Goal: Book appointment/travel/reservation: Book appointment/travel/reservation

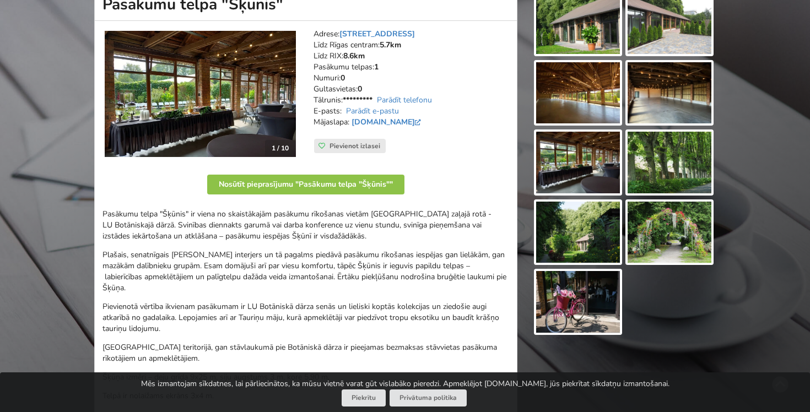
scroll to position [103, 0]
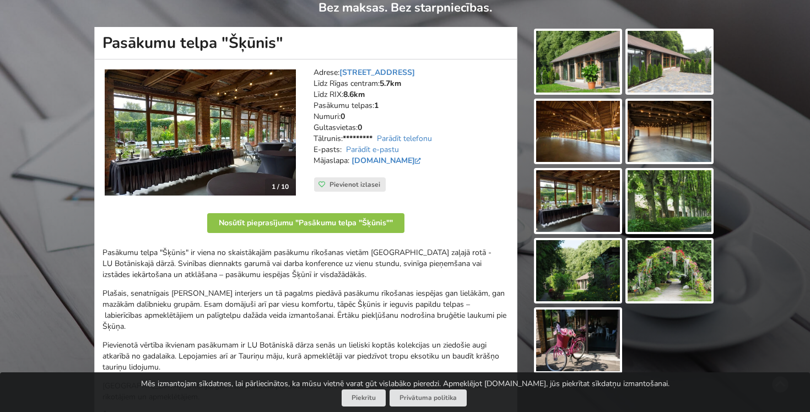
click at [597, 42] on img at bounding box center [578, 62] width 84 height 62
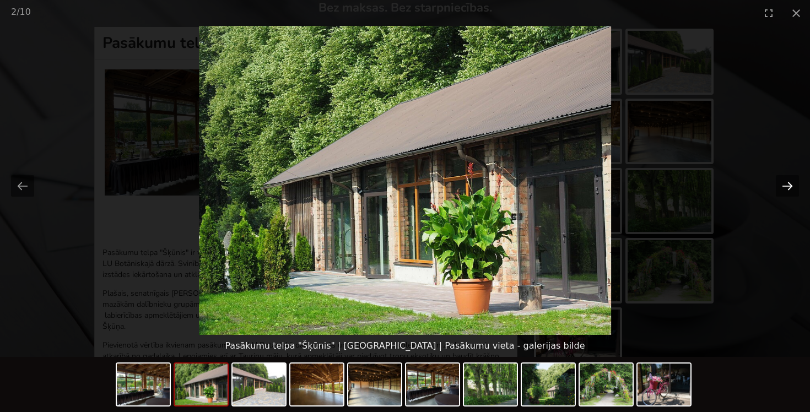
click at [789, 184] on button "Next slide" at bounding box center [787, 185] width 23 height 21
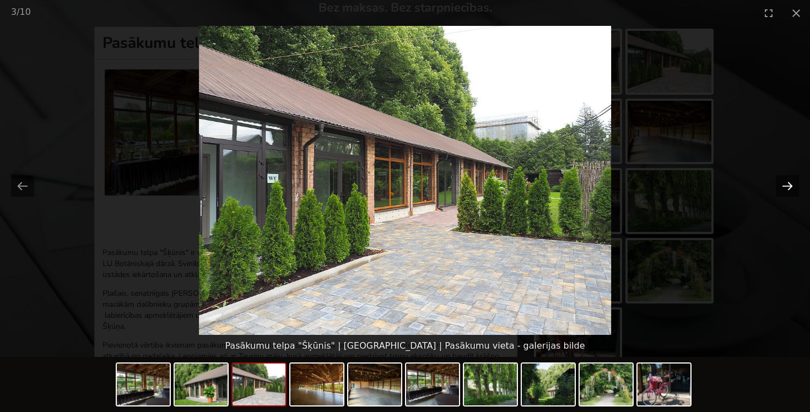
click at [789, 184] on button "Next slide" at bounding box center [787, 185] width 23 height 21
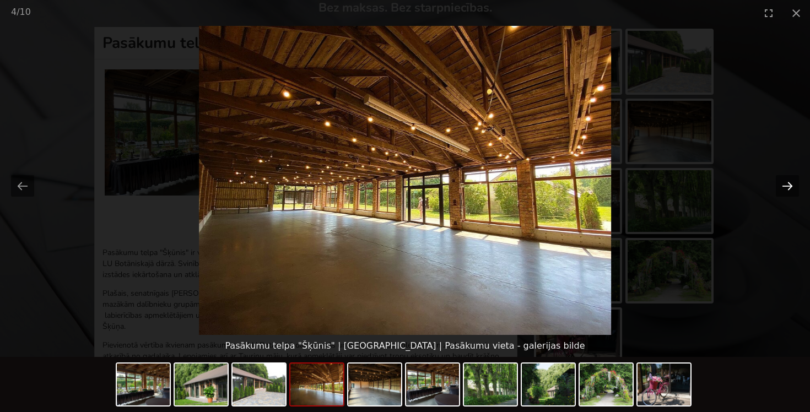
click at [789, 184] on button "Next slide" at bounding box center [787, 185] width 23 height 21
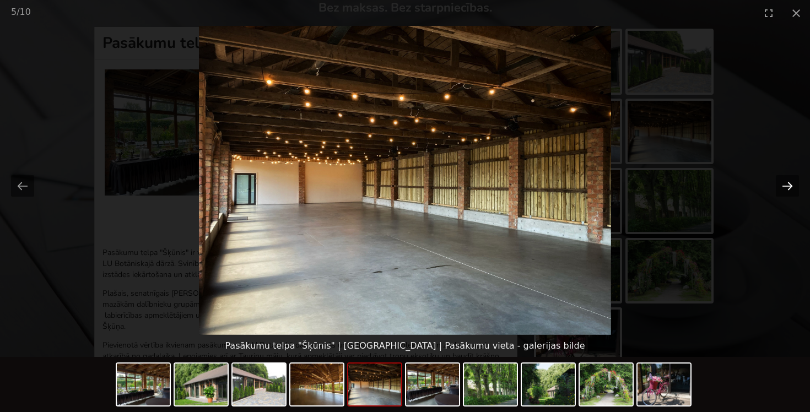
click at [789, 184] on button "Next slide" at bounding box center [787, 185] width 23 height 21
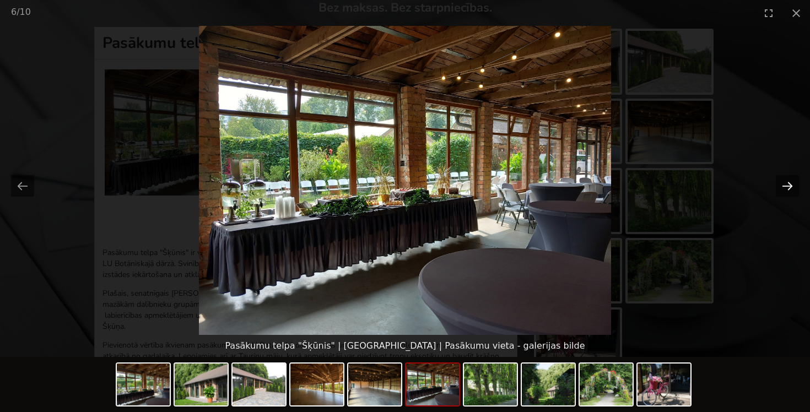
click at [789, 184] on button "Next slide" at bounding box center [787, 185] width 23 height 21
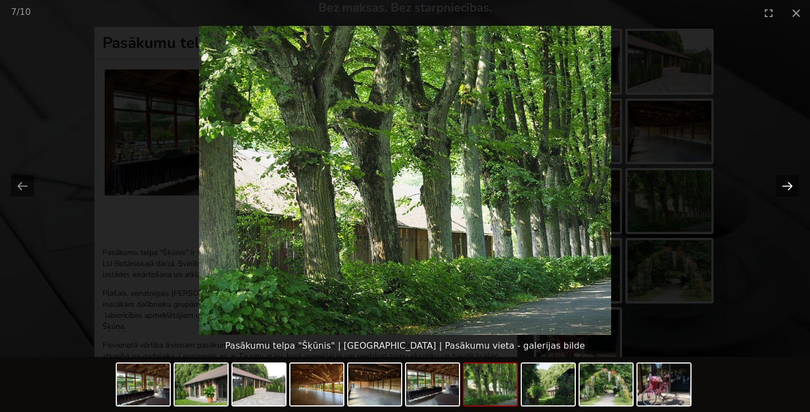
click at [789, 184] on button "Next slide" at bounding box center [787, 185] width 23 height 21
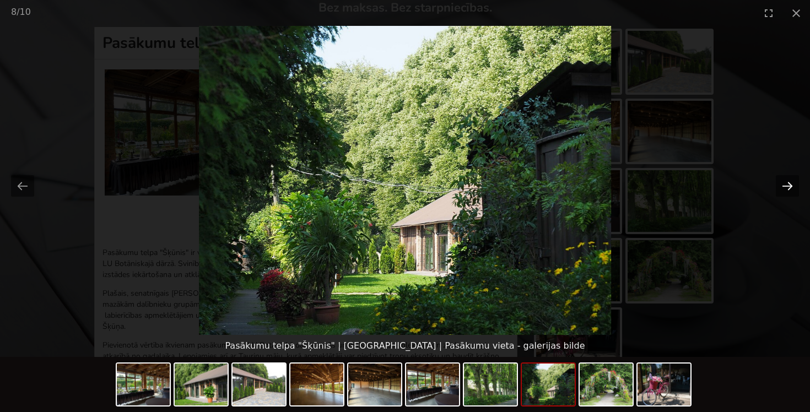
click at [789, 184] on button "Next slide" at bounding box center [787, 185] width 23 height 21
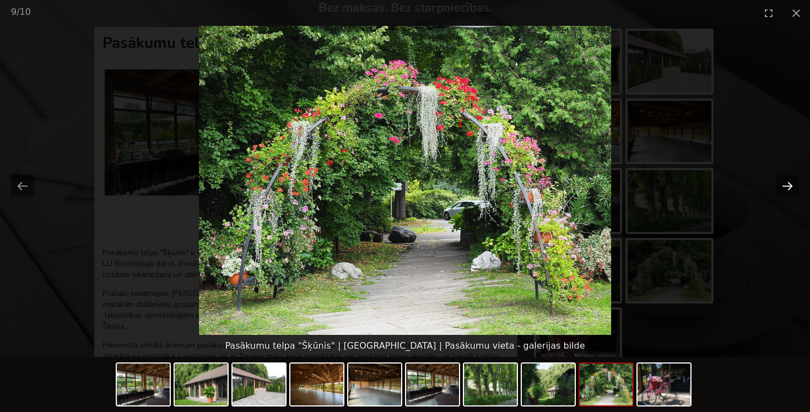
click at [789, 184] on button "Next slide" at bounding box center [787, 185] width 23 height 21
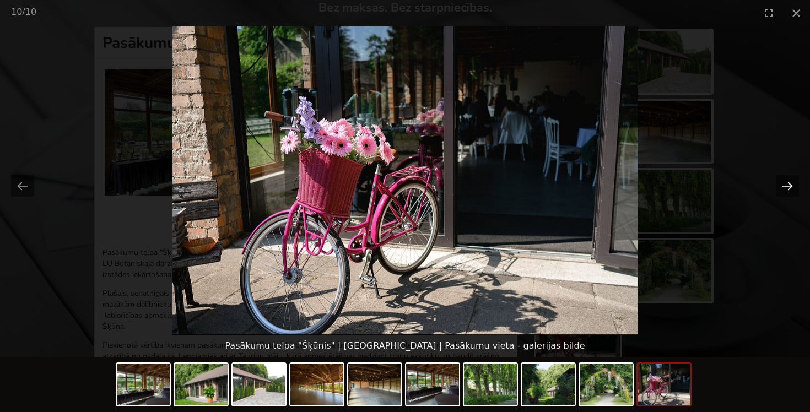
click at [789, 184] on button "Next slide" at bounding box center [787, 185] width 23 height 21
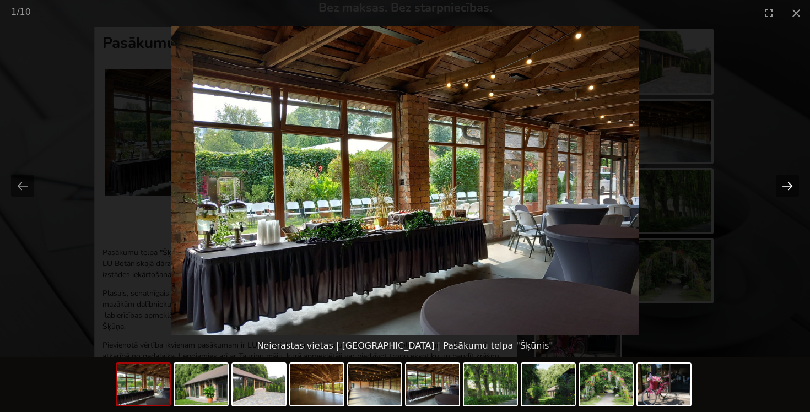
click at [789, 184] on button "Next slide" at bounding box center [787, 185] width 23 height 21
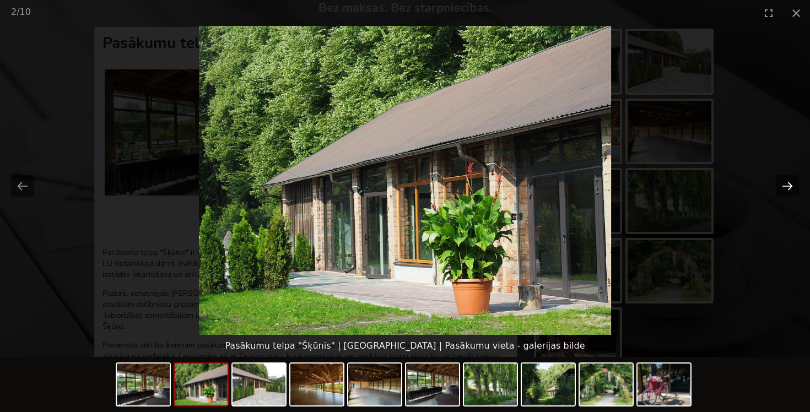
click at [789, 184] on button "Next slide" at bounding box center [787, 185] width 23 height 21
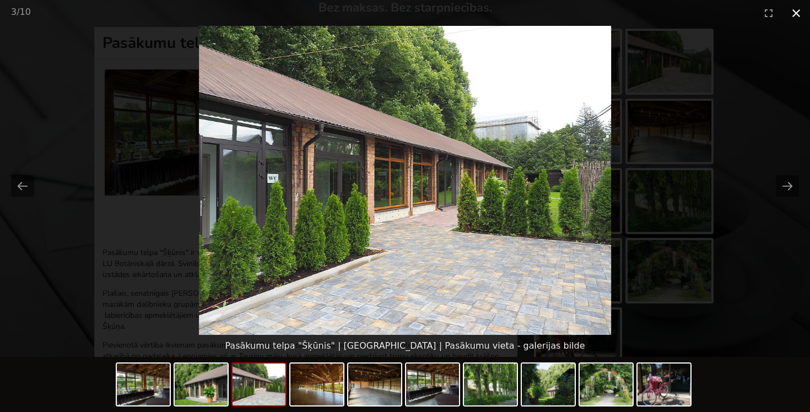
click at [797, 13] on button "Close gallery" at bounding box center [797, 13] width 28 height 26
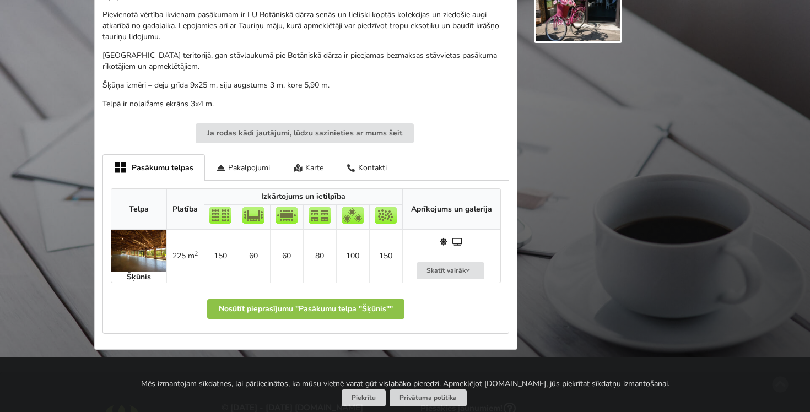
scroll to position [432, 0]
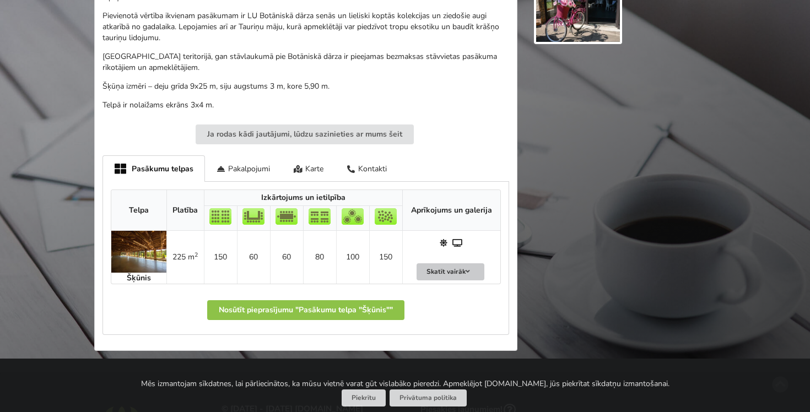
click at [467, 266] on button "Skatīt vairāk" at bounding box center [451, 272] width 68 height 17
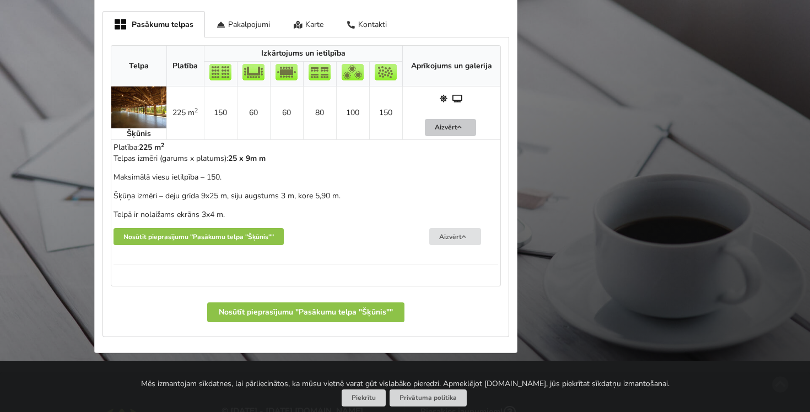
scroll to position [578, 0]
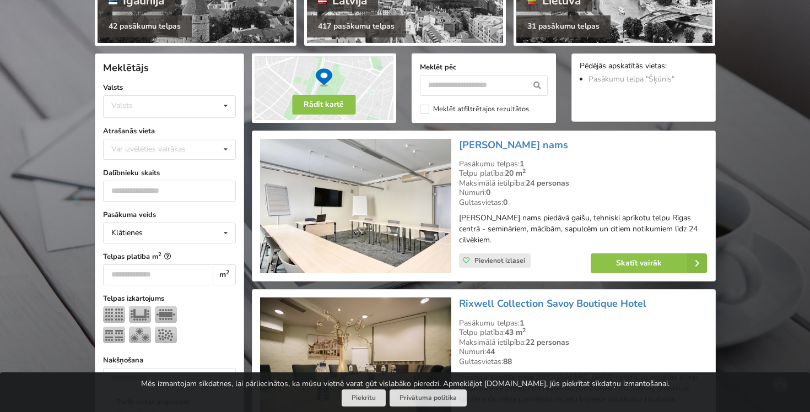
scroll to position [200, 0]
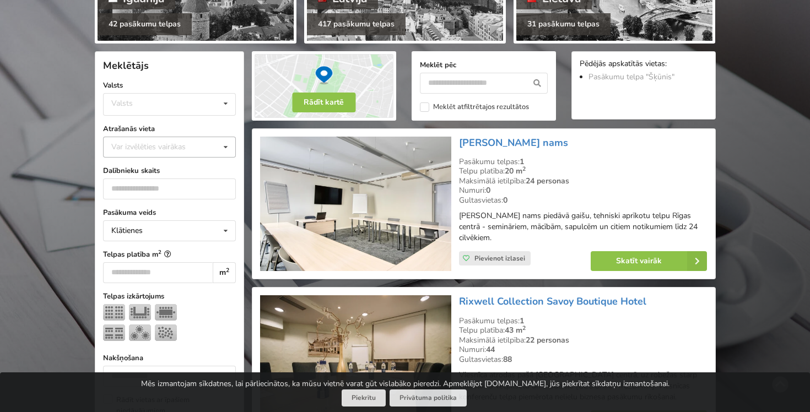
click at [221, 143] on icon at bounding box center [226, 147] width 16 height 20
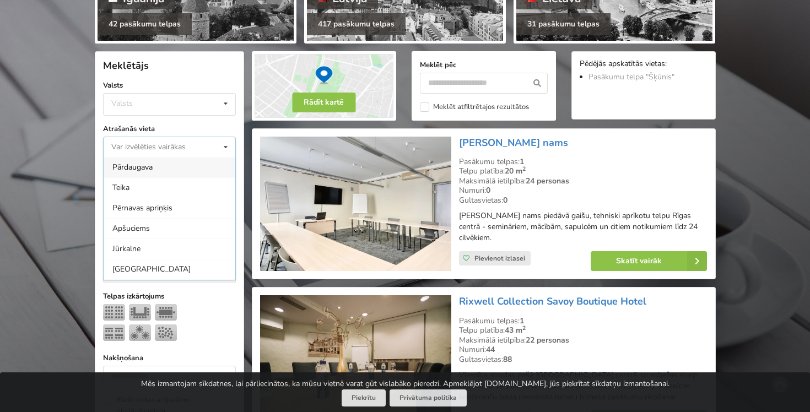
scroll to position [202, 0]
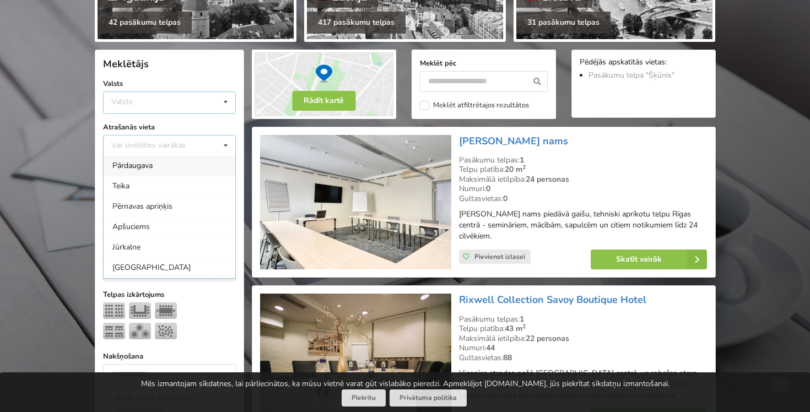
click at [214, 101] on div "Valsts Igaunija [GEOGRAPHIC_DATA] Lietuva" at bounding box center [169, 103] width 133 height 23
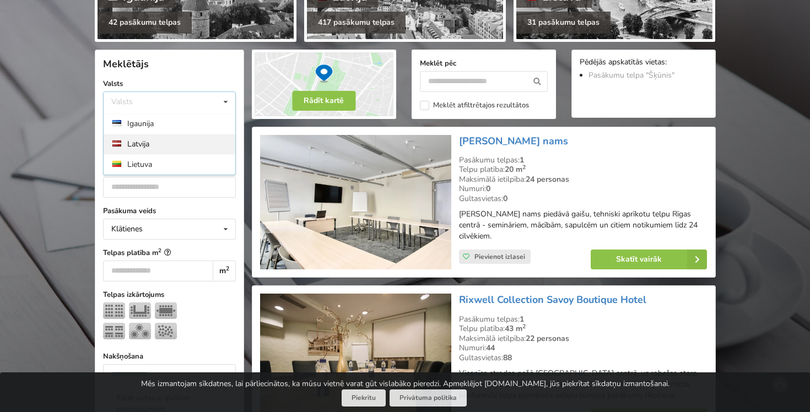
click at [192, 143] on div "Latvija" at bounding box center [170, 144] width 132 height 20
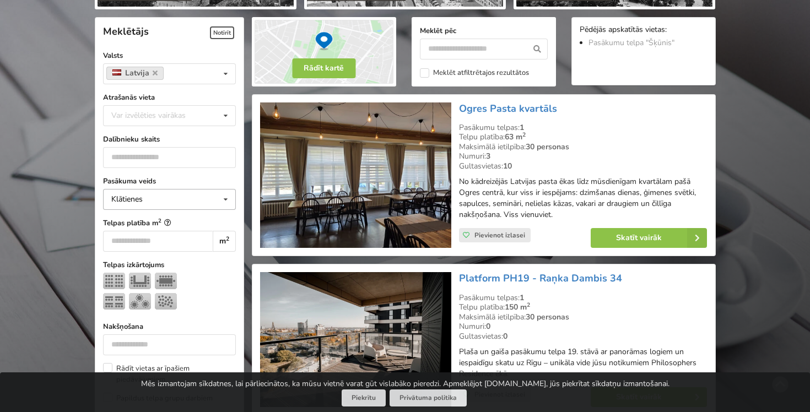
scroll to position [247, 0]
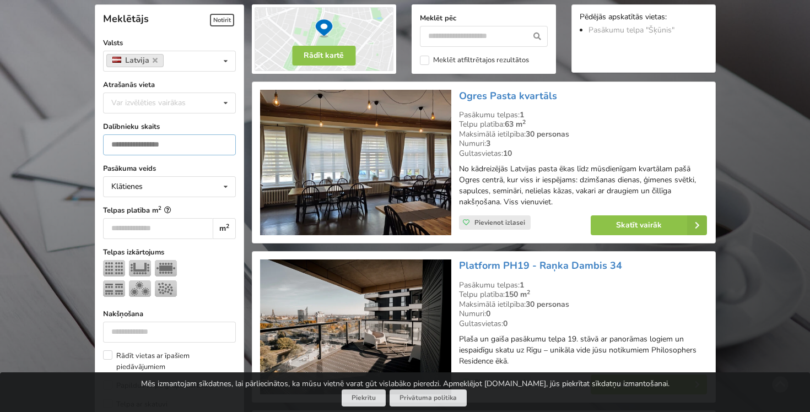
click at [190, 143] on input "number" at bounding box center [169, 145] width 133 height 21
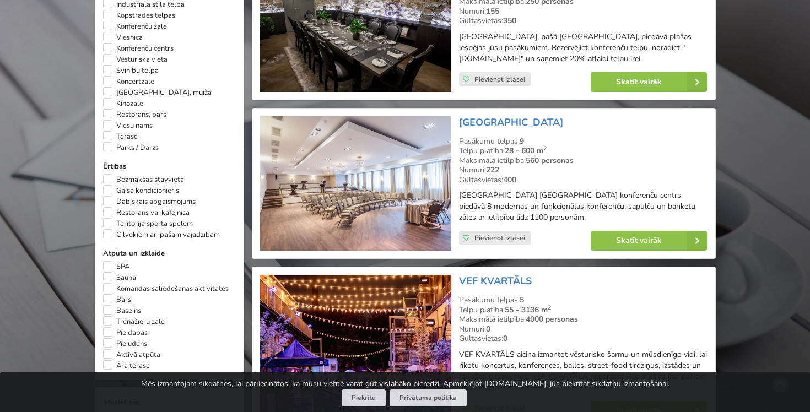
scroll to position [709, 0]
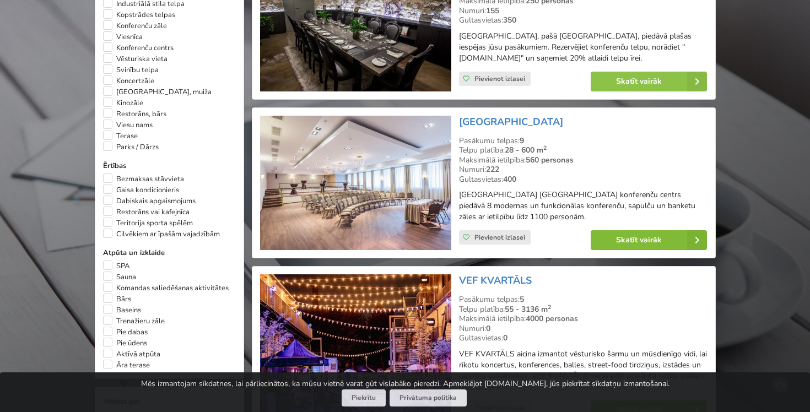
type input "***"
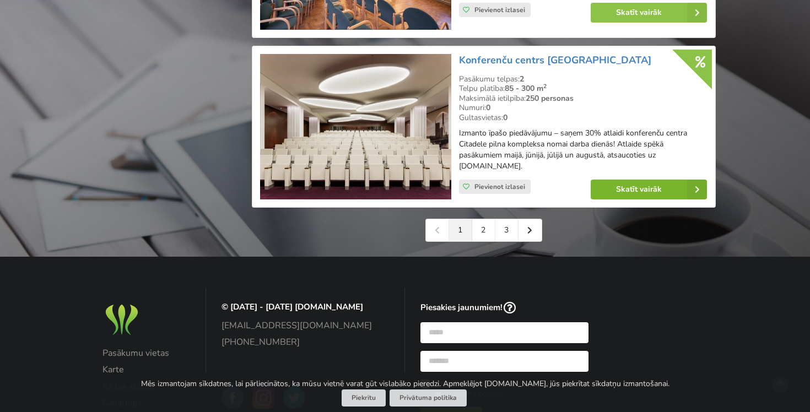
scroll to position [2569, 0]
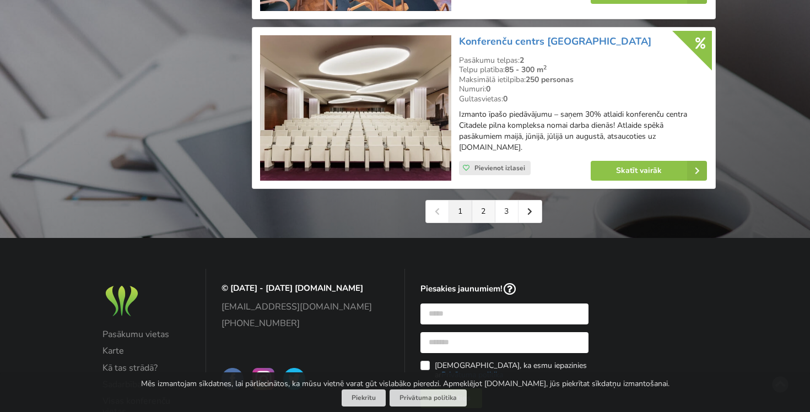
click at [485, 217] on link "2" at bounding box center [483, 212] width 23 height 22
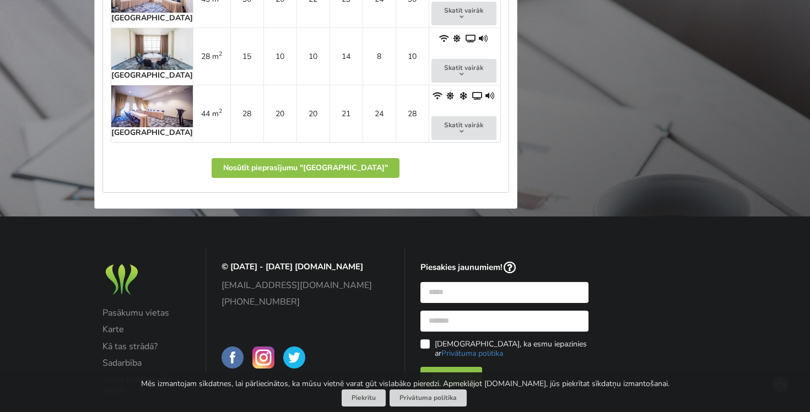
scroll to position [1039, 0]
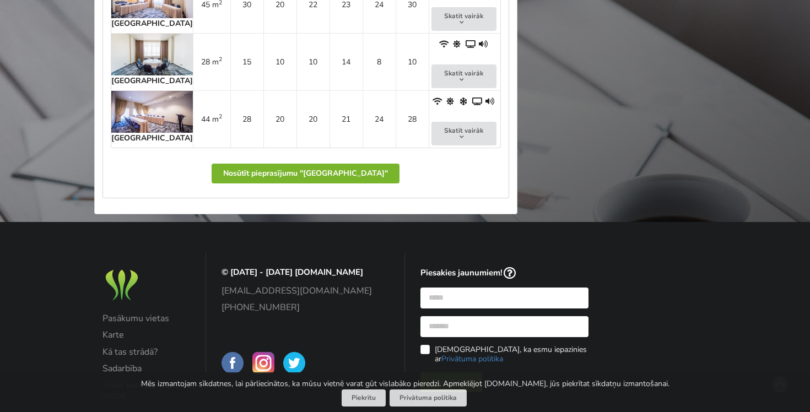
click at [327, 164] on button "Nosūtīt pieprasījumu "[GEOGRAPHIC_DATA]"" at bounding box center [306, 174] width 188 height 20
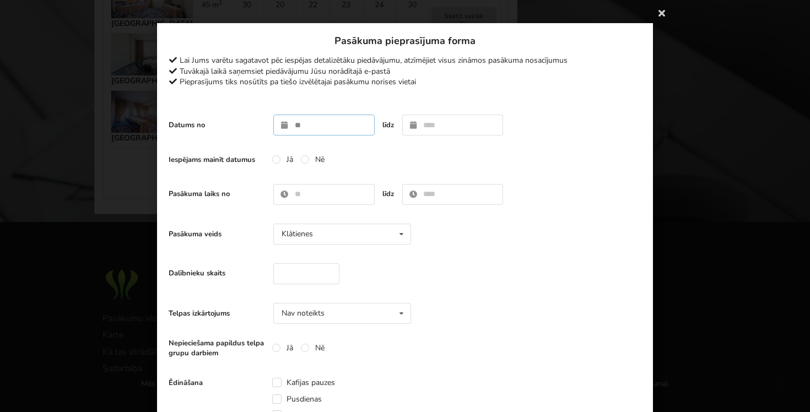
click at [336, 123] on input "text" at bounding box center [323, 125] width 101 height 21
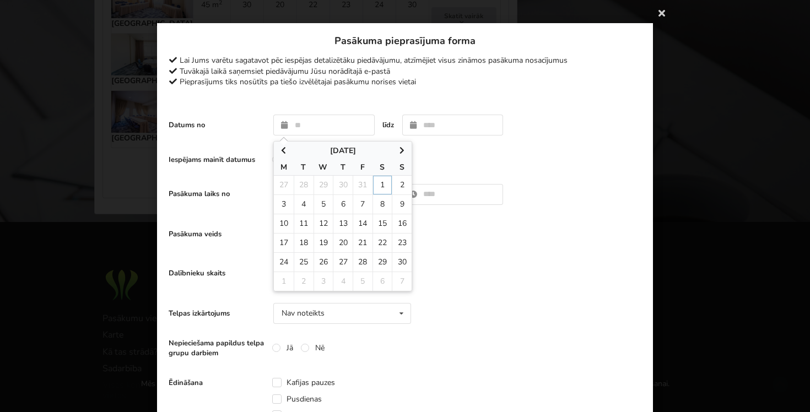
type input "**********"
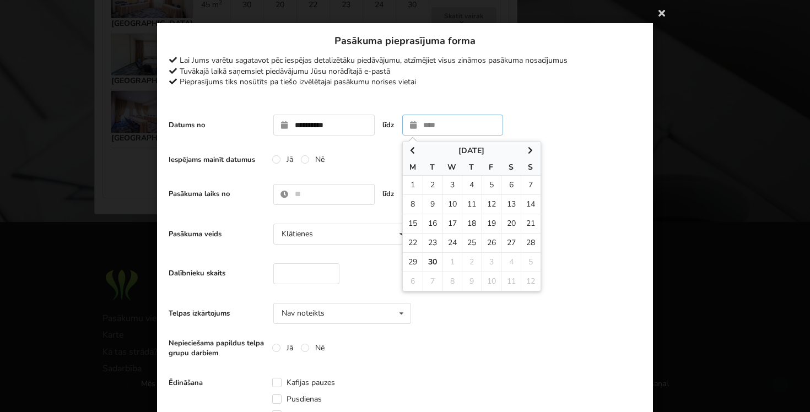
click at [535, 152] on span at bounding box center [531, 151] width 20 height 11
click at [526, 150] on icon at bounding box center [530, 151] width 9 height 8
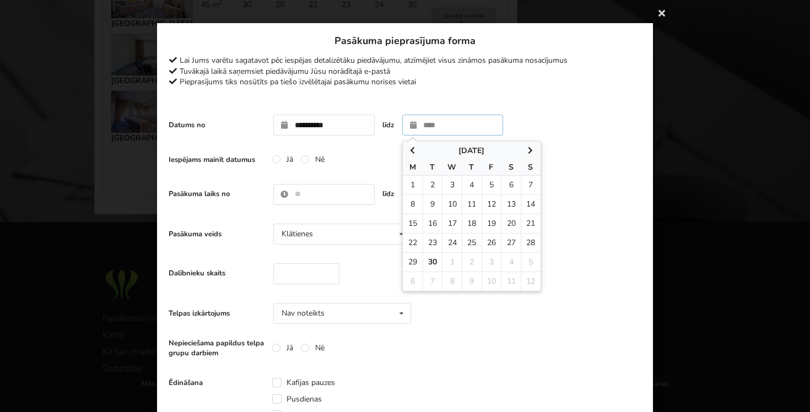
click at [535, 152] on span at bounding box center [531, 151] width 20 height 11
click at [531, 149] on icon at bounding box center [530, 151] width 9 height 8
click at [528, 148] on icon at bounding box center [530, 151] width 9 height 8
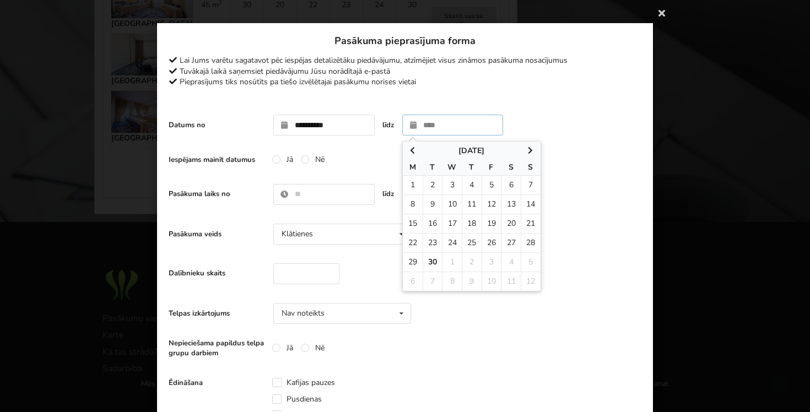
type input "**********"
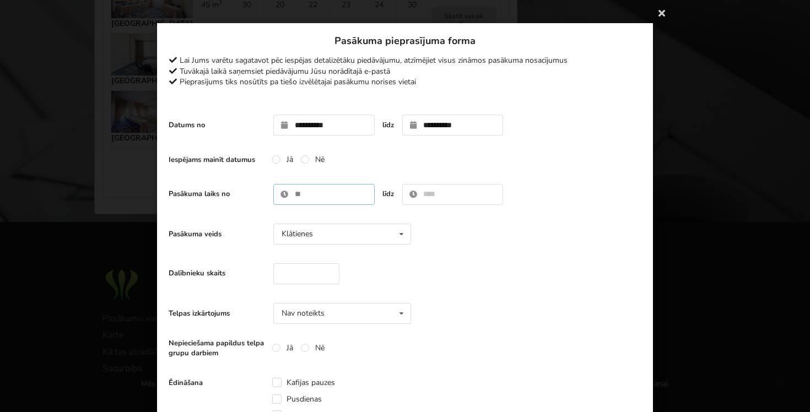
click at [303, 196] on input "text" at bounding box center [323, 194] width 101 height 21
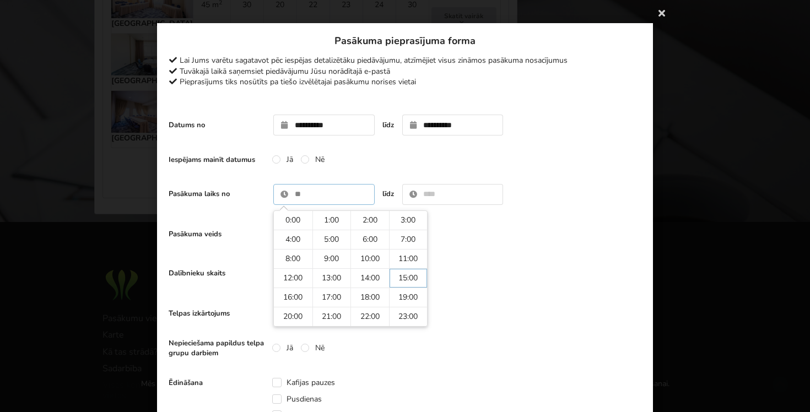
type input "*****"
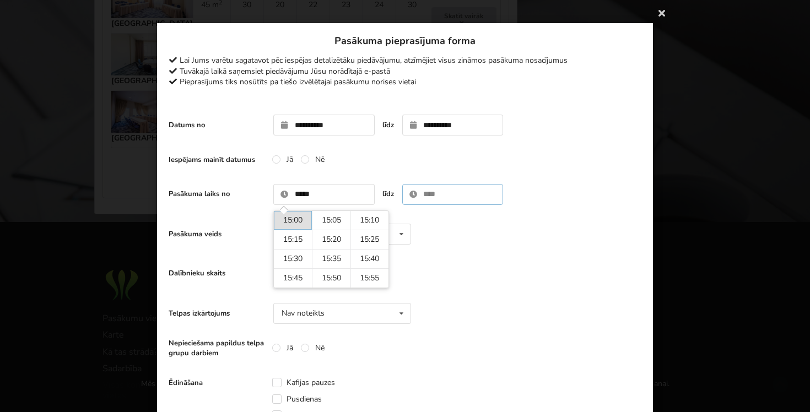
click at [453, 196] on input "text" at bounding box center [452, 194] width 101 height 21
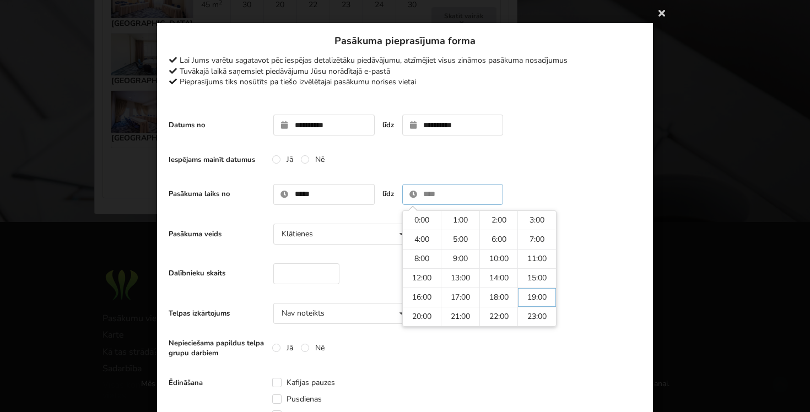
type input "*****"
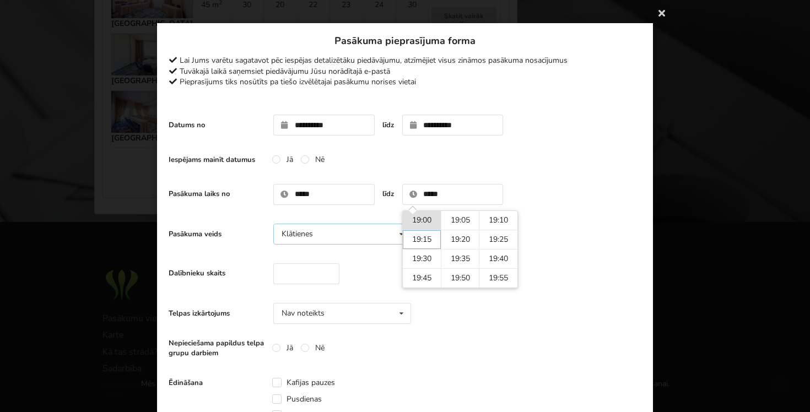
click at [312, 233] on div "Klātienes" at bounding box center [297, 234] width 31 height 8
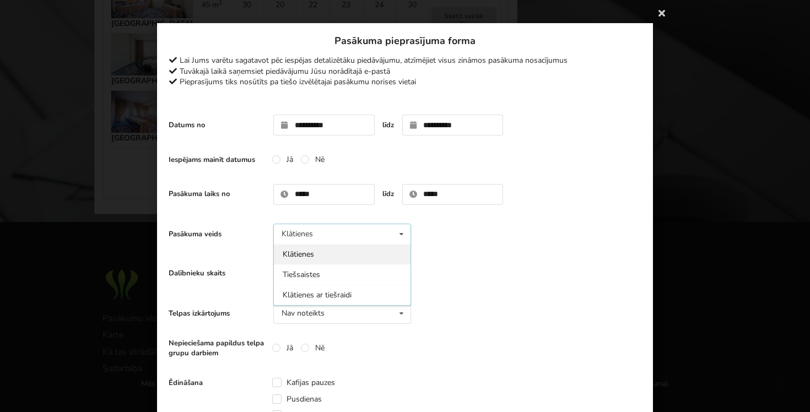
click at [370, 254] on div "Klātienes" at bounding box center [342, 254] width 137 height 20
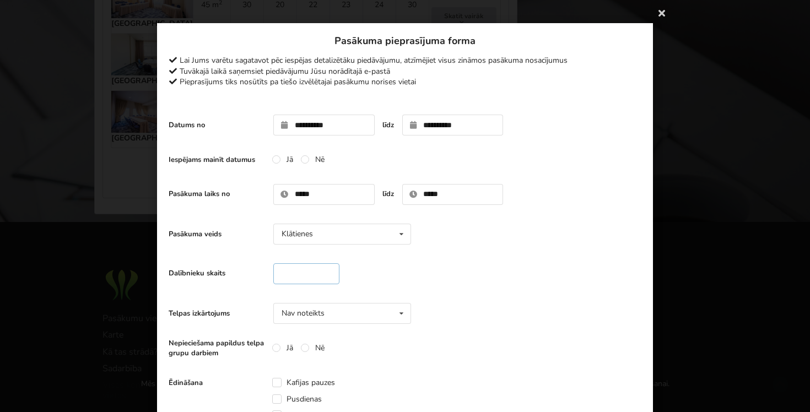
click at [314, 268] on input "number" at bounding box center [306, 274] width 66 height 21
type input "***"
click at [474, 273] on div "Dalībnieku skaits ***" at bounding box center [405, 274] width 473 height 32
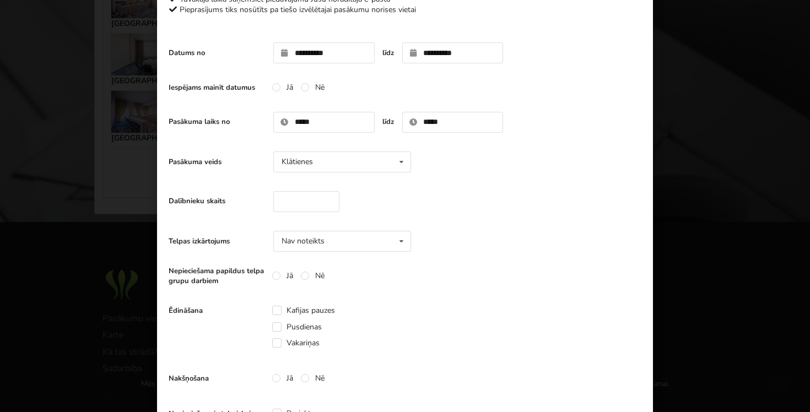
scroll to position [73, 0]
click at [400, 239] on icon at bounding box center [402, 241] width 16 height 20
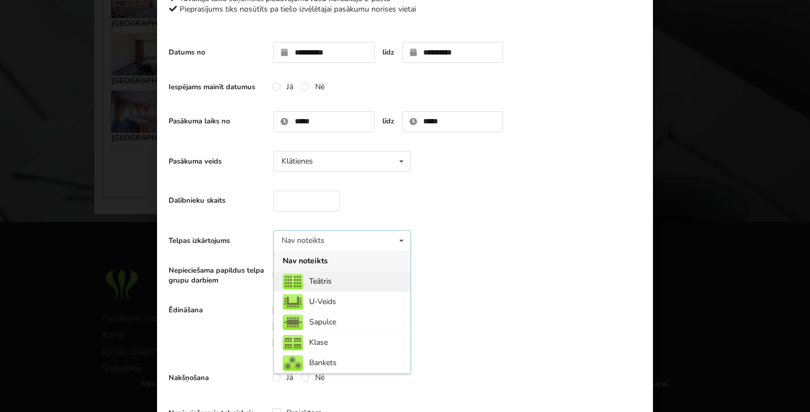
click at [374, 283] on div "Teātris" at bounding box center [342, 281] width 137 height 20
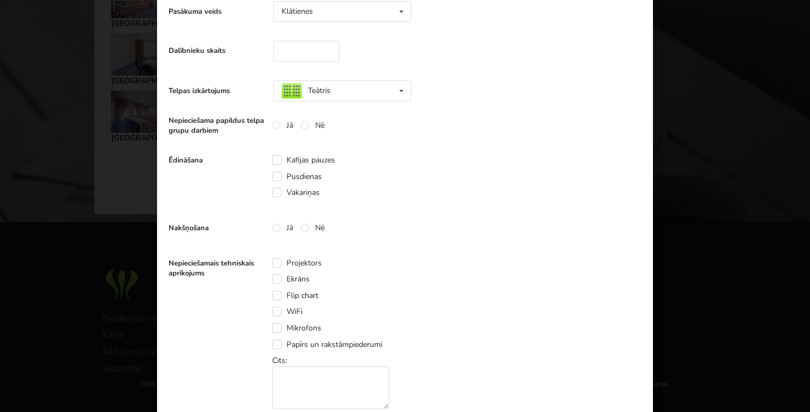
scroll to position [229, 0]
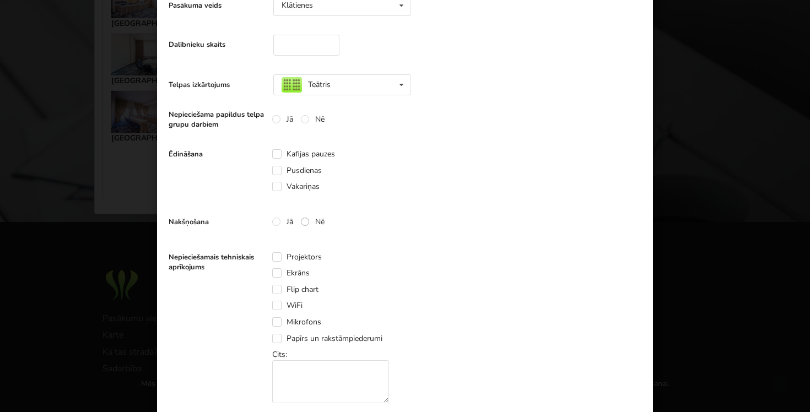
click at [306, 222] on label "Nē" at bounding box center [313, 221] width 24 height 9
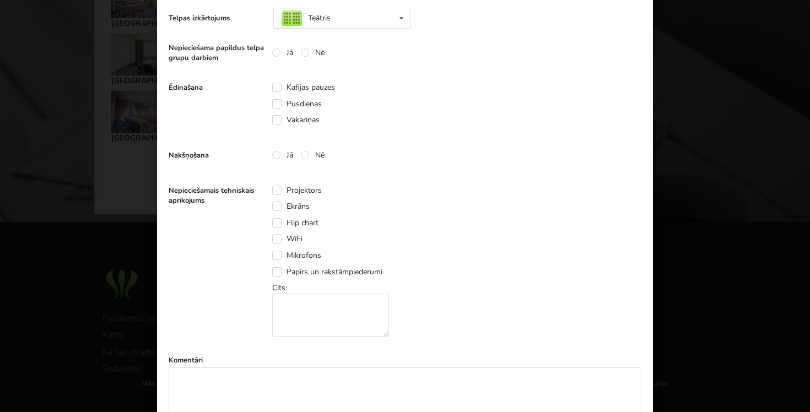
scroll to position [297, 0]
click at [278, 189] on label "Projektors" at bounding box center [297, 189] width 50 height 9
click at [278, 206] on label "Ekrāns" at bounding box center [290, 205] width 37 height 9
click at [277, 188] on label "Projektors" at bounding box center [297, 189] width 50 height 9
click at [279, 187] on label "Projektors" at bounding box center [297, 189] width 50 height 9
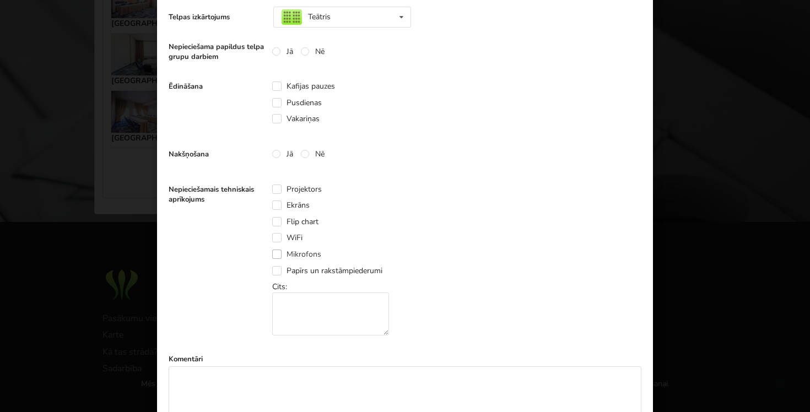
click at [278, 255] on label "Mikrofons" at bounding box center [296, 254] width 49 height 9
click at [302, 309] on textarea at bounding box center [330, 314] width 117 height 43
paste textarea "**********"
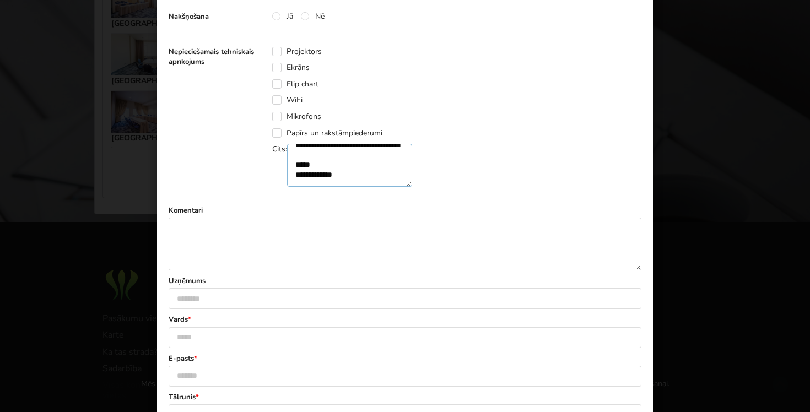
scroll to position [446, 0]
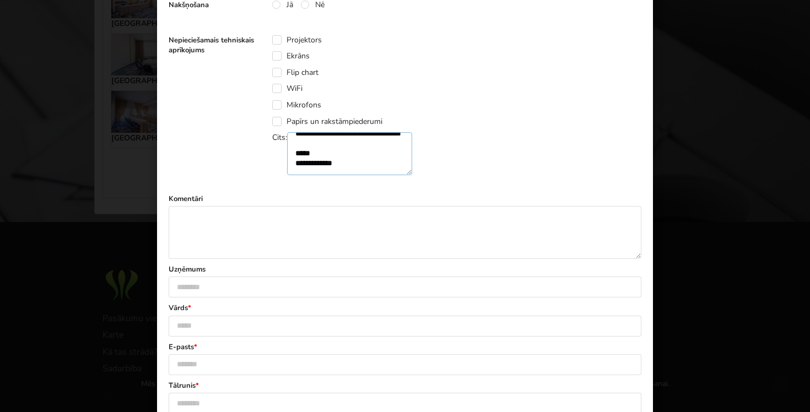
type textarea "**********"
click at [279, 234] on textarea at bounding box center [405, 232] width 473 height 53
click at [346, 155] on textarea "**********" at bounding box center [349, 153] width 125 height 43
click at [261, 220] on textarea at bounding box center [405, 232] width 473 height 53
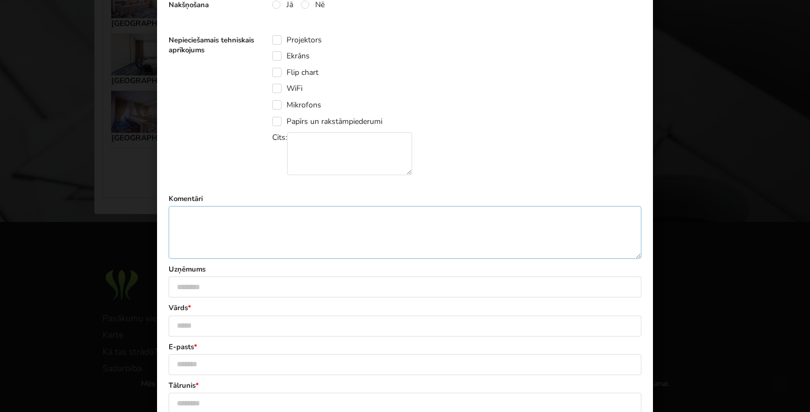
paste textarea "**********"
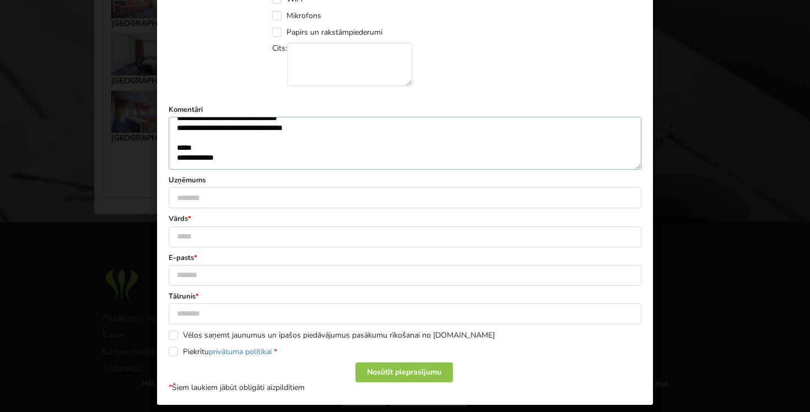
scroll to position [555, 0]
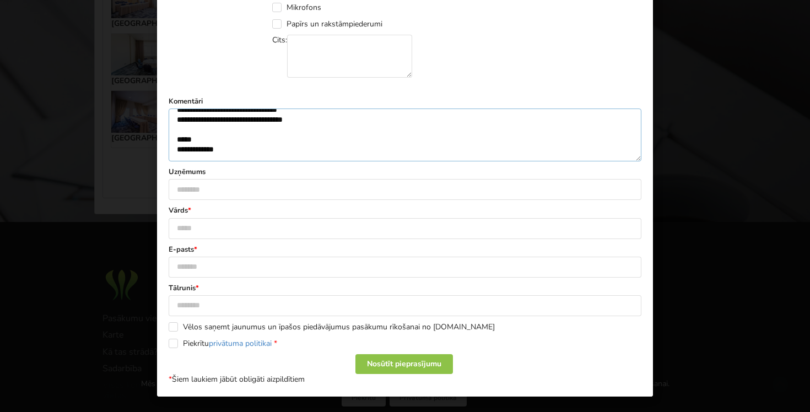
type textarea "**********"
click at [252, 224] on input "text" at bounding box center [405, 228] width 473 height 21
type input "*****"
click at [182, 268] on input "text" at bounding box center [405, 267] width 473 height 21
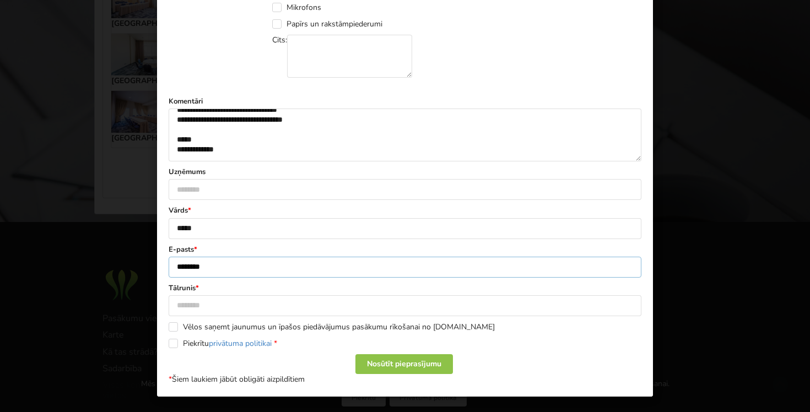
type input "********"
click at [207, 304] on input "text" at bounding box center [405, 305] width 473 height 21
type input "********"
click at [351, 274] on input "********" at bounding box center [405, 267] width 473 height 21
click at [174, 345] on label "Piekrītu privātuma politikai *" at bounding box center [223, 343] width 109 height 9
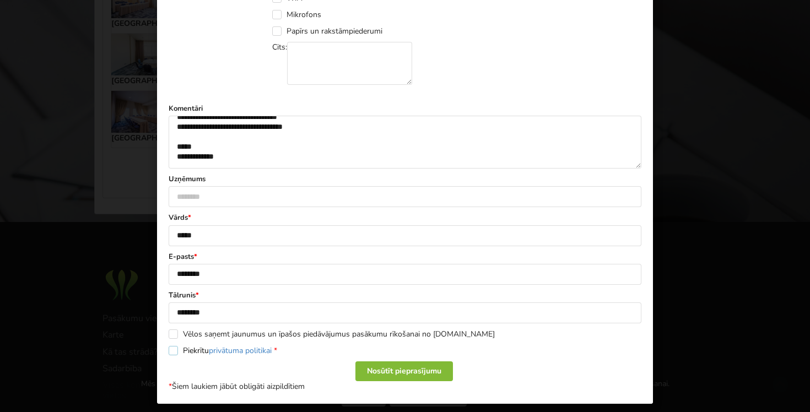
scroll to position [555, 0]
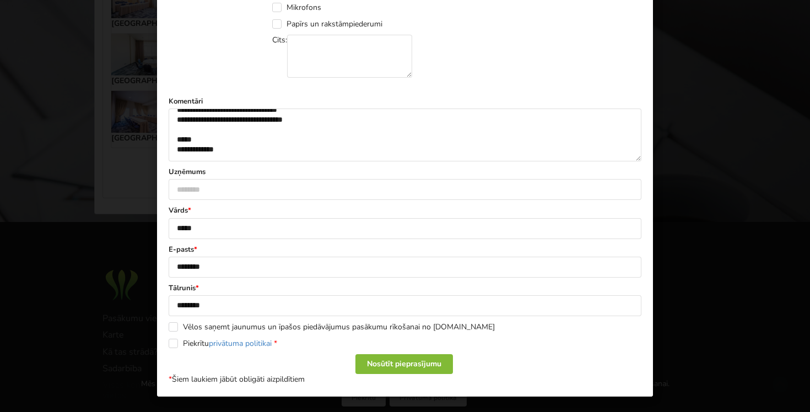
click at [417, 364] on div "Nosūtīt pieprasījumu" at bounding box center [405, 364] width 98 height 20
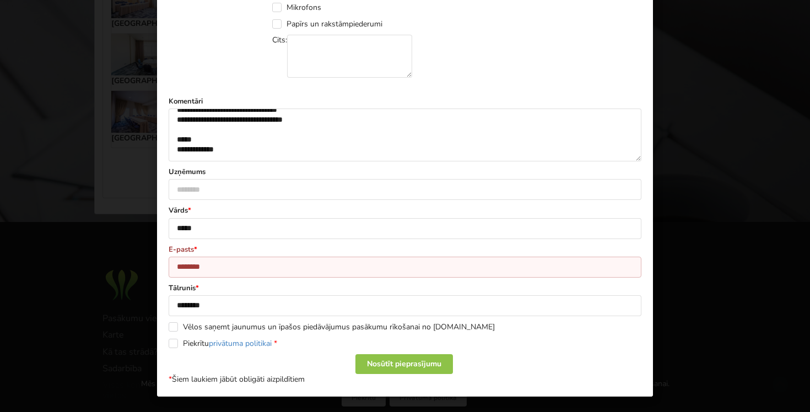
click at [295, 269] on input "********" at bounding box center [405, 267] width 473 height 21
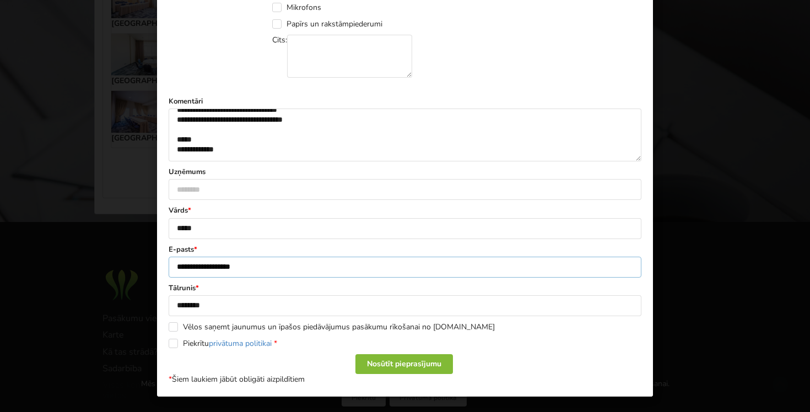
type input "**********"
click at [408, 361] on div "Nosūtīt pieprasījumu" at bounding box center [405, 364] width 98 height 20
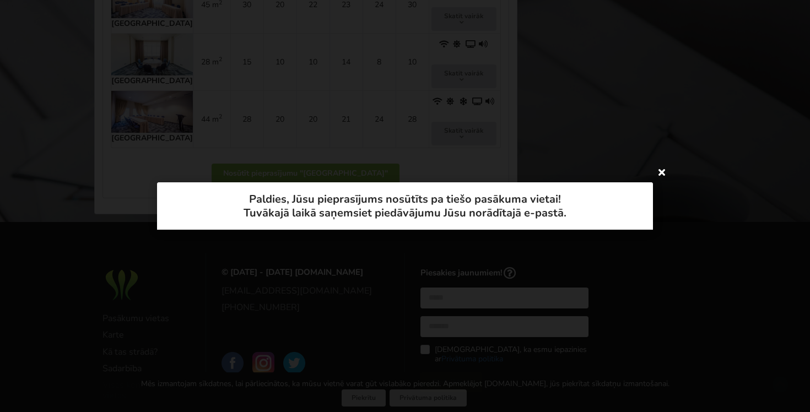
click at [661, 173] on icon at bounding box center [662, 172] width 18 height 18
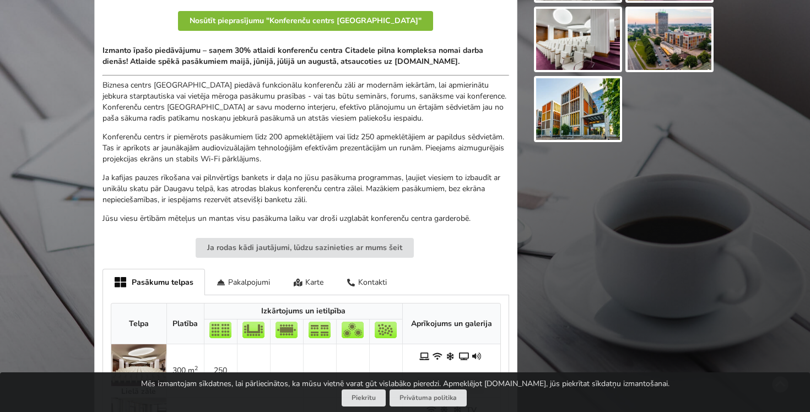
scroll to position [331, 0]
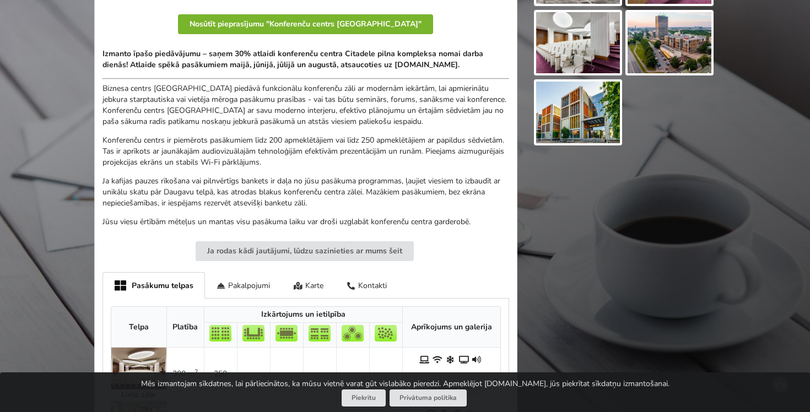
click at [337, 29] on button "Nosūtīt pieprasījumu "Konferenču centrs Citadele"" at bounding box center [305, 24] width 255 height 20
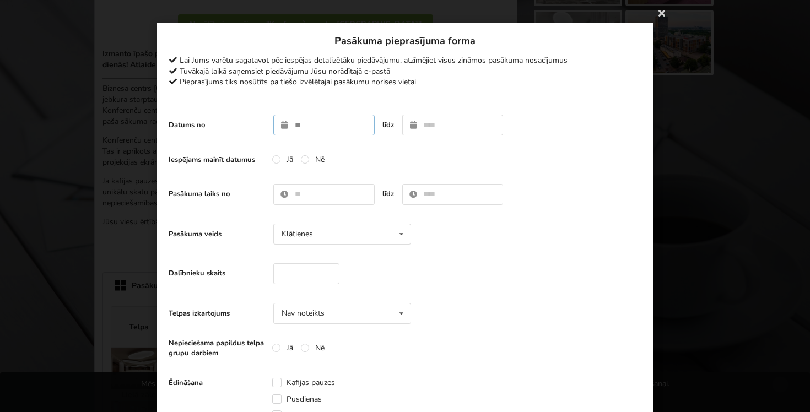
click at [337, 125] on input "text" at bounding box center [323, 125] width 101 height 21
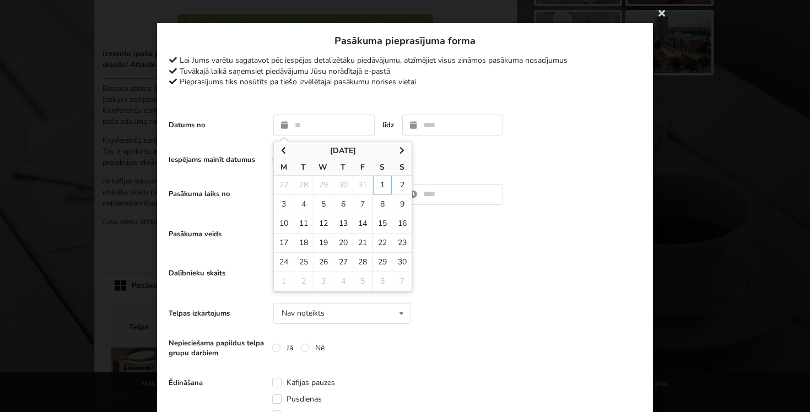
type input "**********"
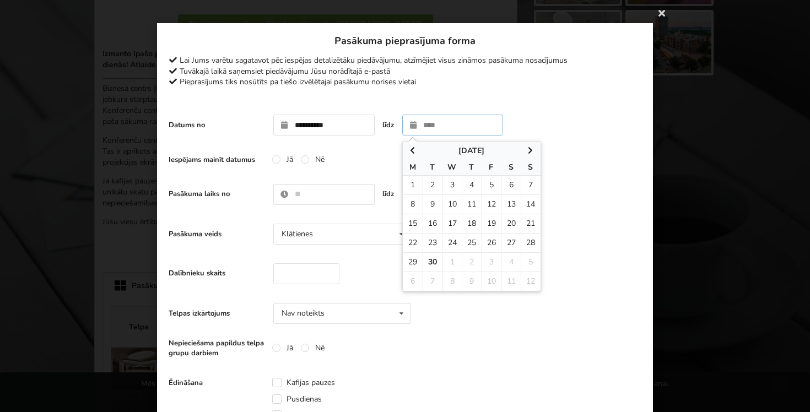
type input "**********"
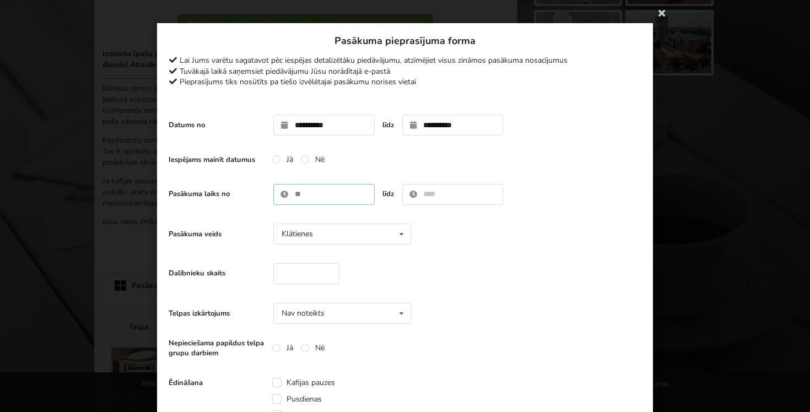
click at [313, 187] on input "text" at bounding box center [323, 194] width 101 height 21
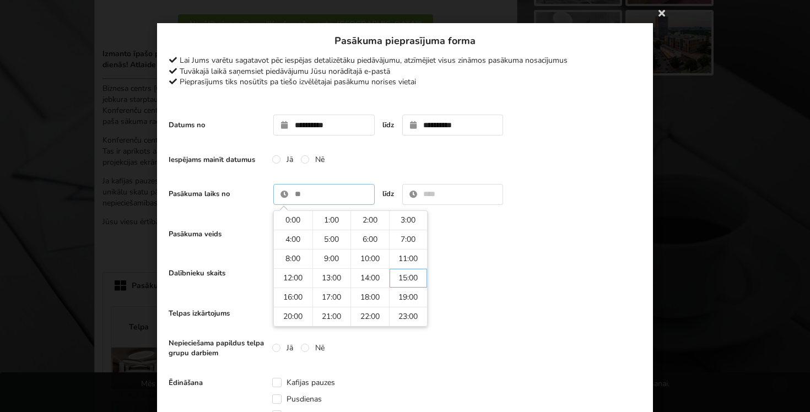
type input "*****"
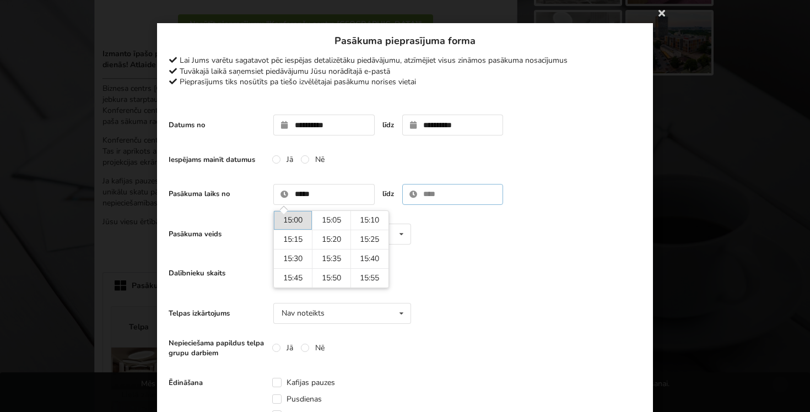
click at [459, 187] on input "text" at bounding box center [452, 194] width 101 height 21
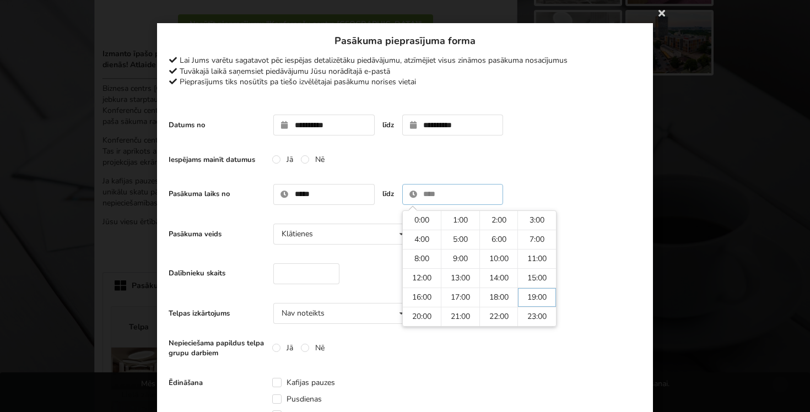
type input "*****"
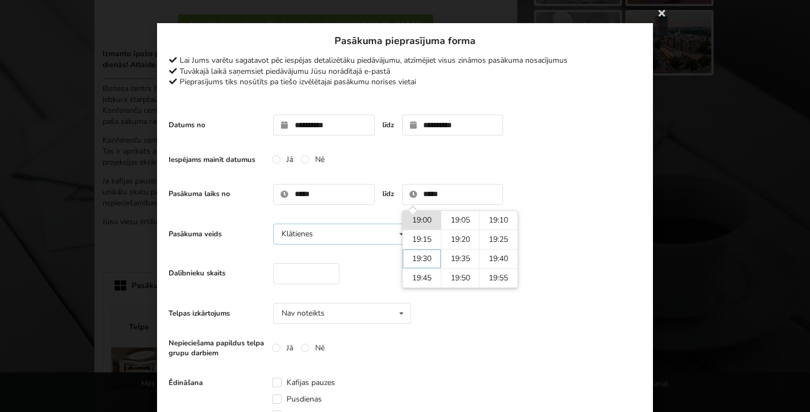
click at [347, 230] on div "Klātienes Klātienes Tiešsaistes Klātienes ar tiešraidi" at bounding box center [342, 234] width 138 height 21
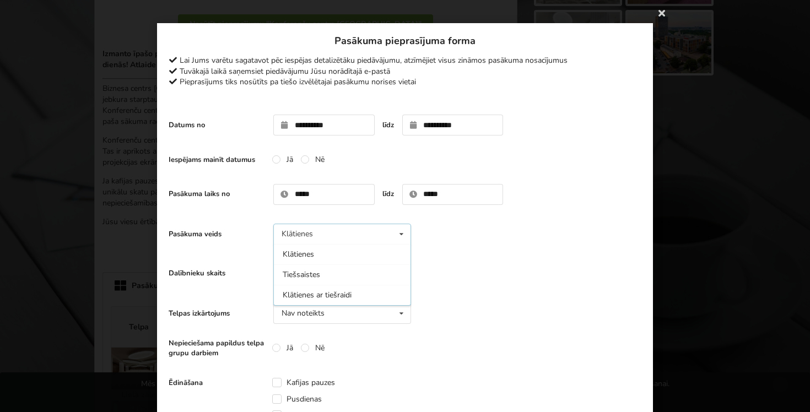
click at [347, 230] on div "Klātienes Klātienes Tiešsaistes Klātienes ar tiešraidi" at bounding box center [342, 234] width 138 height 21
click at [314, 269] on input "number" at bounding box center [306, 274] width 66 height 21
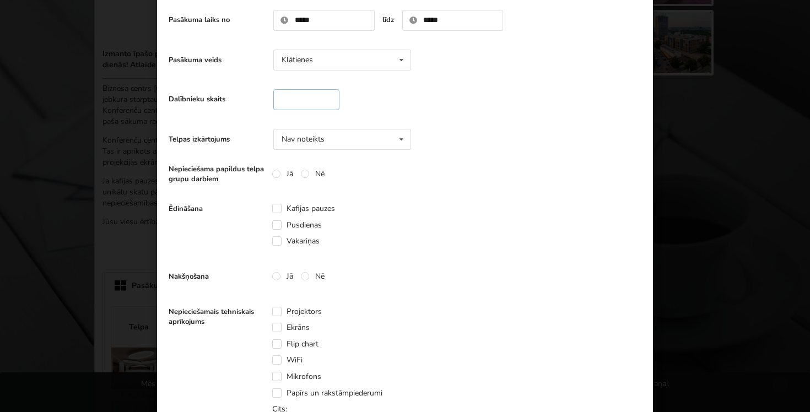
scroll to position [201, 0]
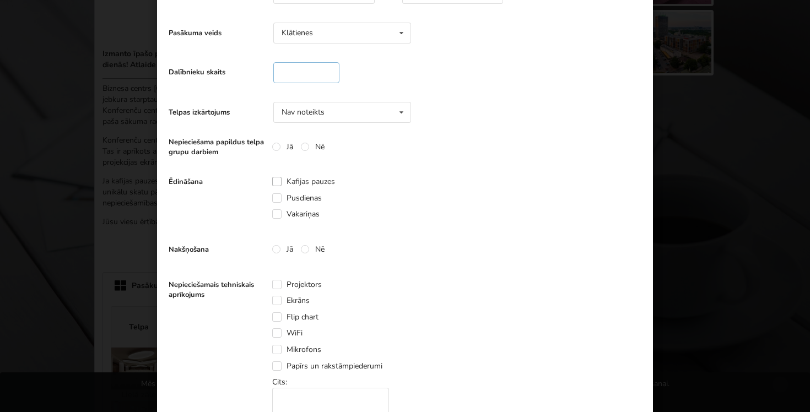
type input "***"
click at [284, 178] on label "Kafijas pauzes" at bounding box center [303, 181] width 63 height 9
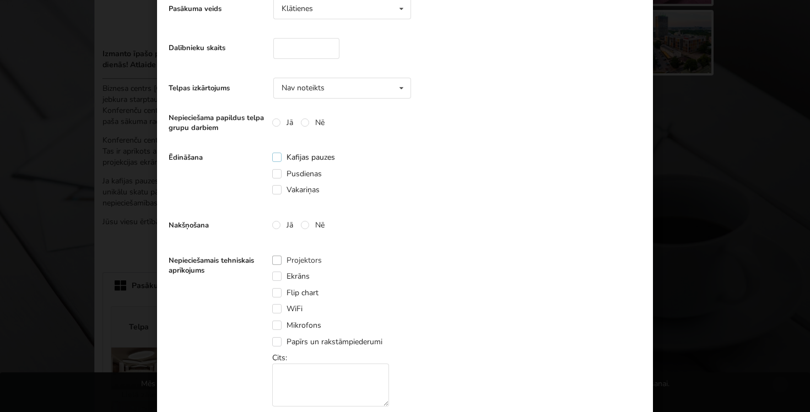
scroll to position [229, 0]
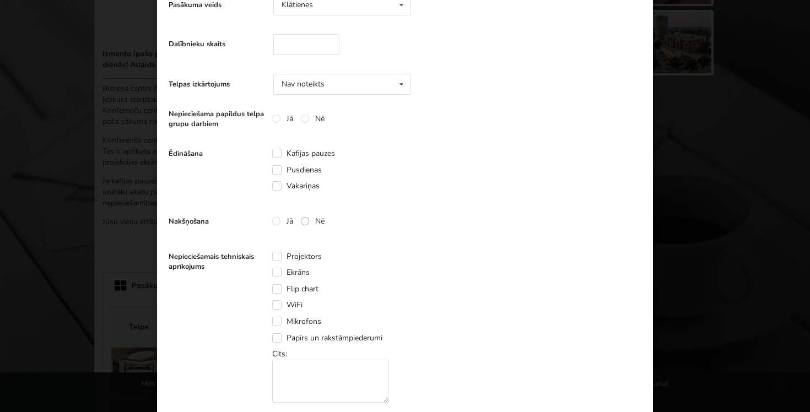
click at [307, 222] on label "Nē" at bounding box center [313, 221] width 24 height 9
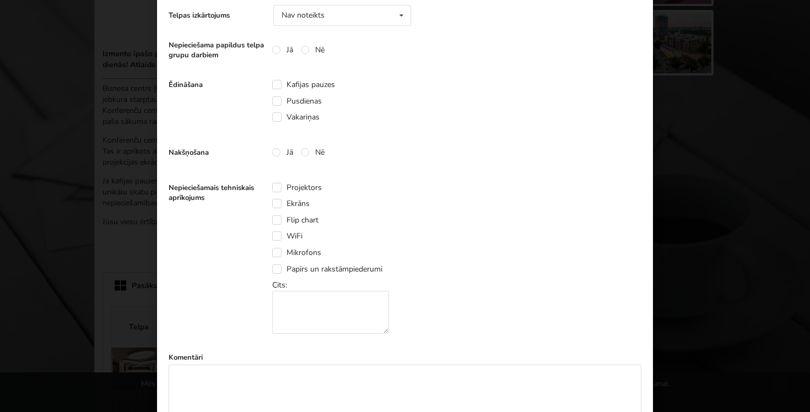
scroll to position [301, 0]
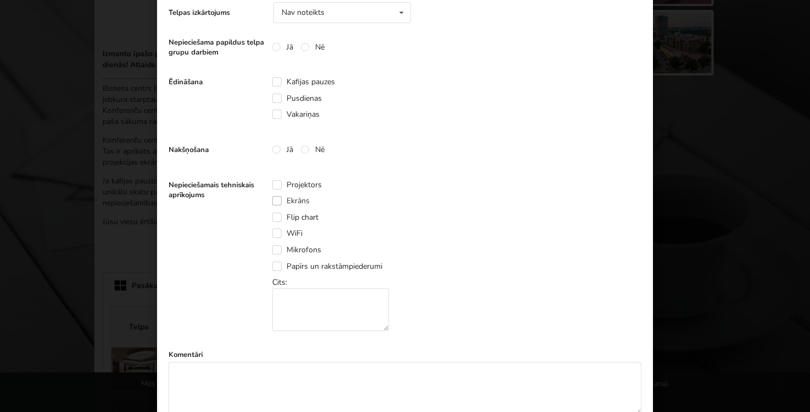
click at [277, 197] on label "Ekrāns" at bounding box center [290, 200] width 37 height 9
click at [279, 188] on label "Projektors" at bounding box center [297, 184] width 50 height 9
click at [278, 248] on label "Mikrofons" at bounding box center [296, 249] width 49 height 9
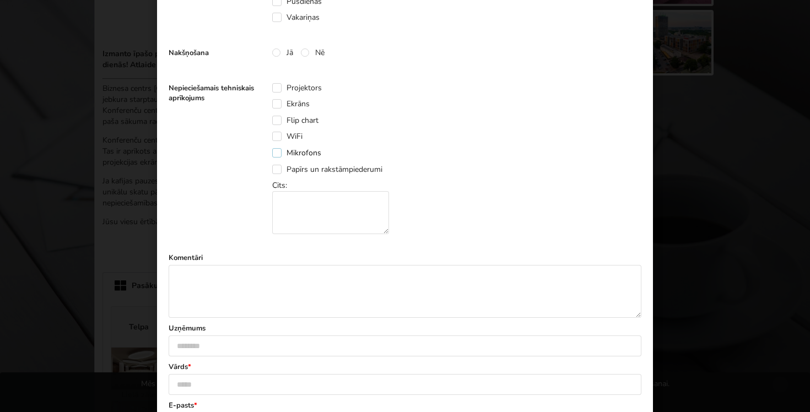
scroll to position [423, 0]
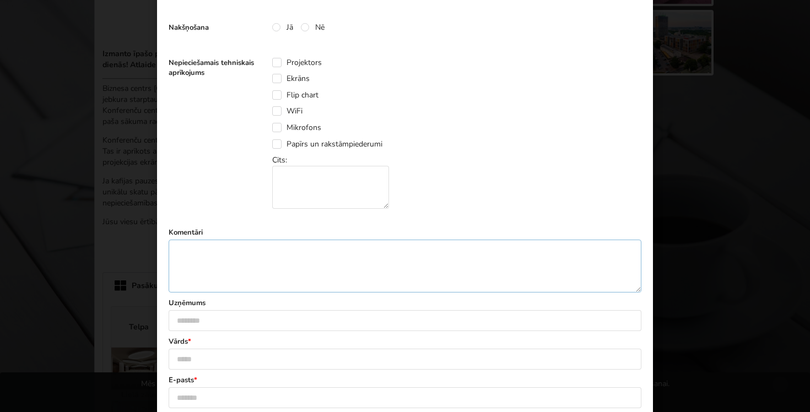
click at [292, 271] on textarea at bounding box center [405, 266] width 473 height 53
paste textarea "**********"
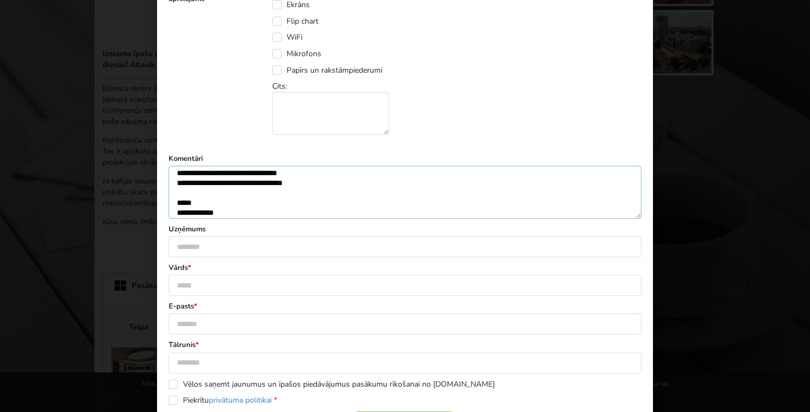
scroll to position [512, 0]
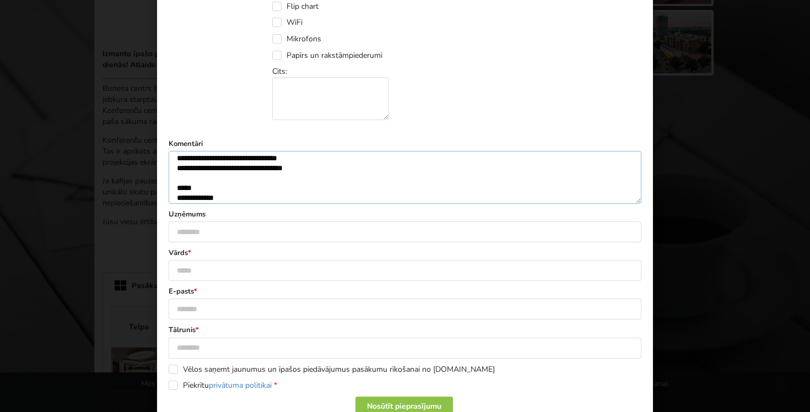
type textarea "**********"
click at [283, 272] on input "text" at bounding box center [405, 270] width 473 height 21
type input "**********"
type input "********"
click at [243, 313] on input "text" at bounding box center [405, 309] width 473 height 21
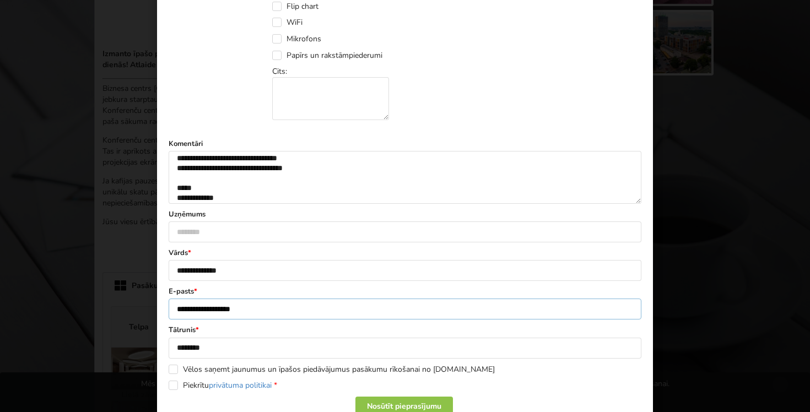
scroll to position [555, 0]
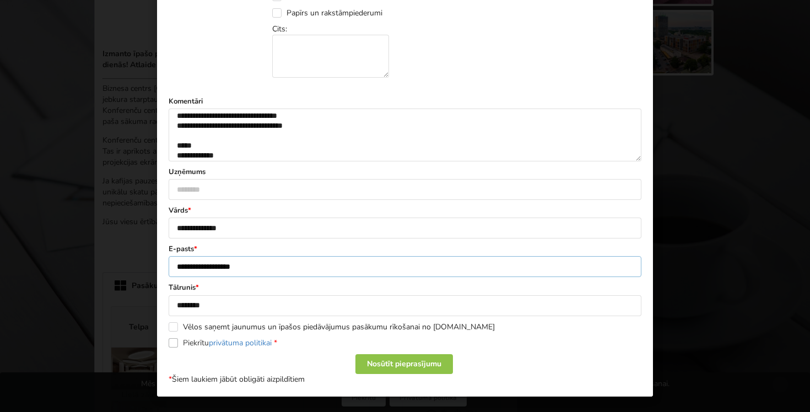
type input "**********"
click at [176, 343] on label "Piekrītu privātuma politikai *" at bounding box center [223, 342] width 109 height 9
click at [430, 367] on div "Nosūtīt pieprasījumu" at bounding box center [405, 364] width 98 height 20
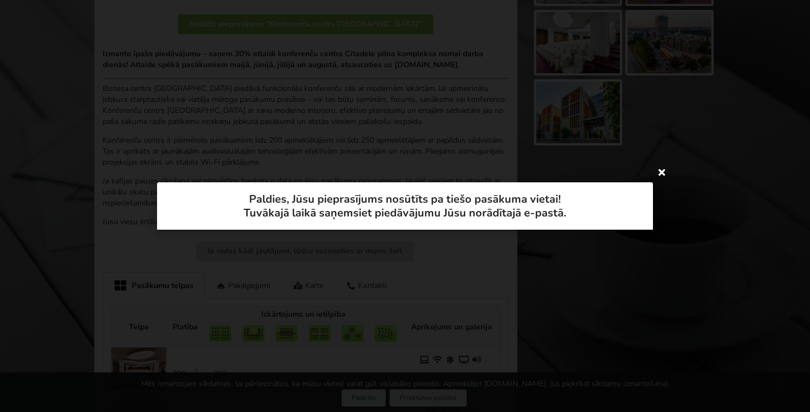
click at [663, 171] on icon at bounding box center [662, 172] width 18 height 18
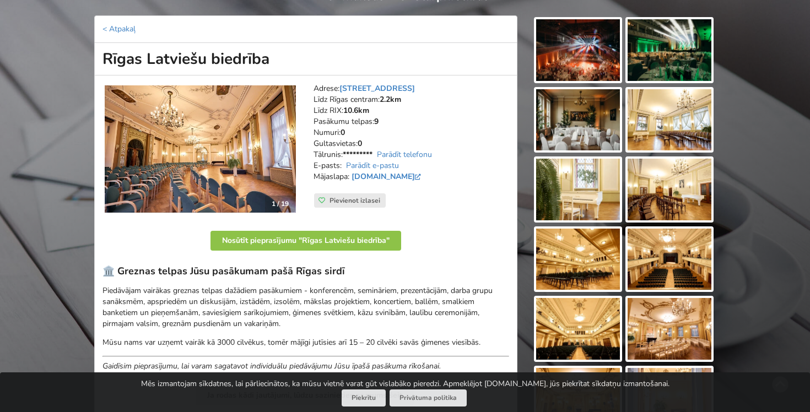
scroll to position [132, 0]
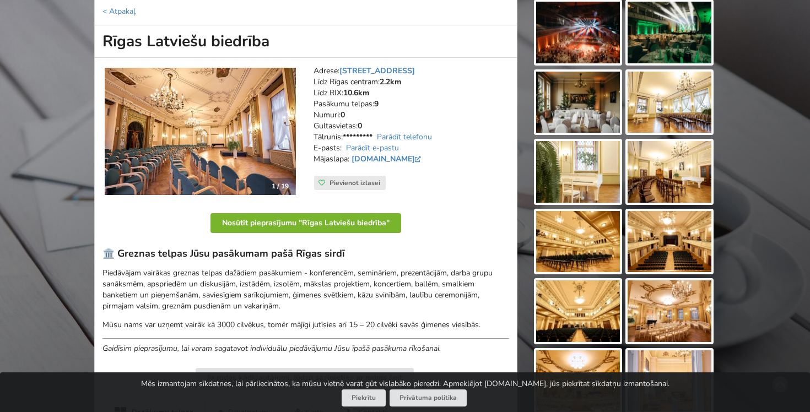
click at [352, 222] on button "Nosūtīt pieprasījumu "Rīgas Latviešu biedrība"" at bounding box center [306, 223] width 191 height 20
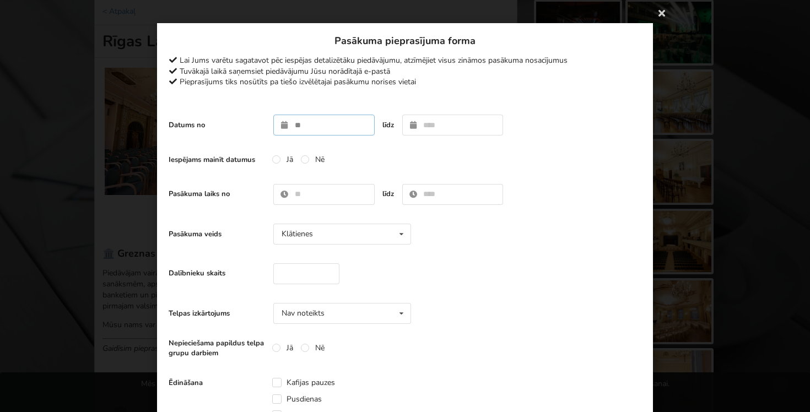
click at [323, 120] on input "text" at bounding box center [323, 125] width 101 height 21
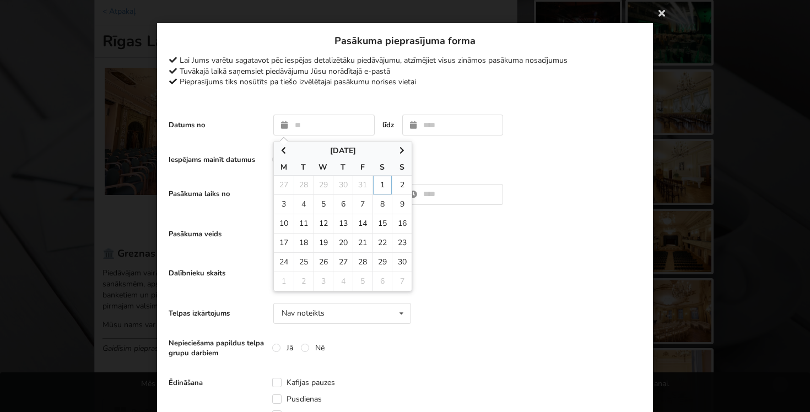
type input "**********"
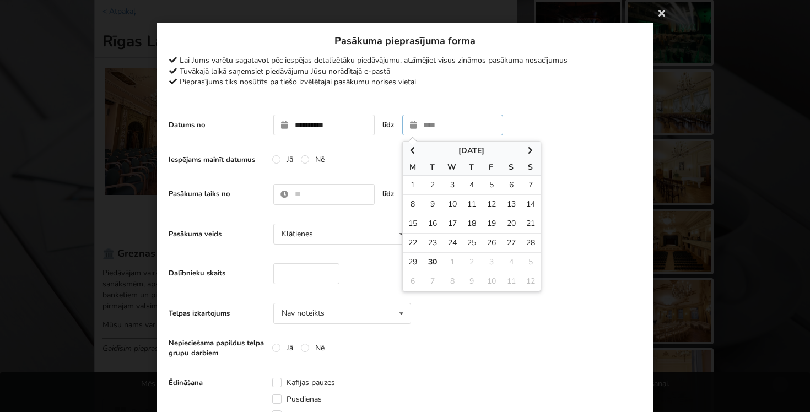
type input "**********"
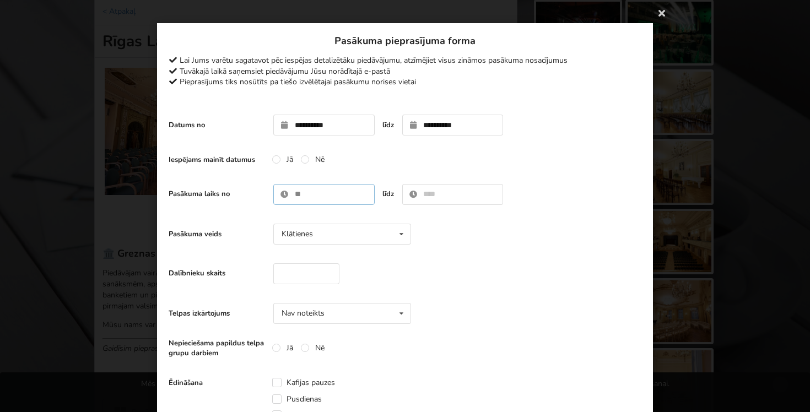
click at [316, 194] on input "text" at bounding box center [323, 194] width 101 height 21
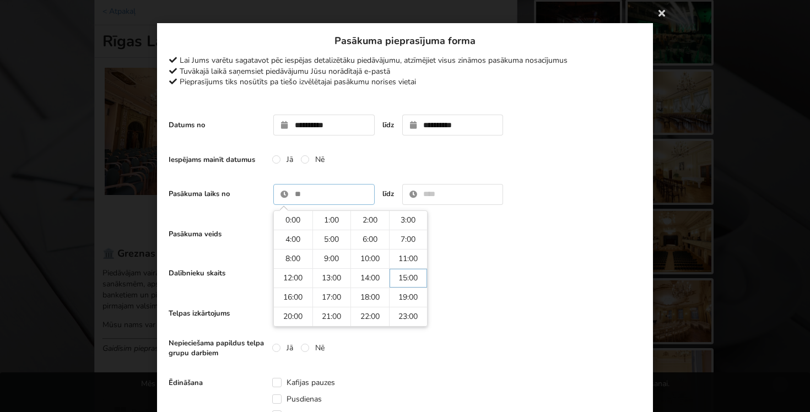
type input "*****"
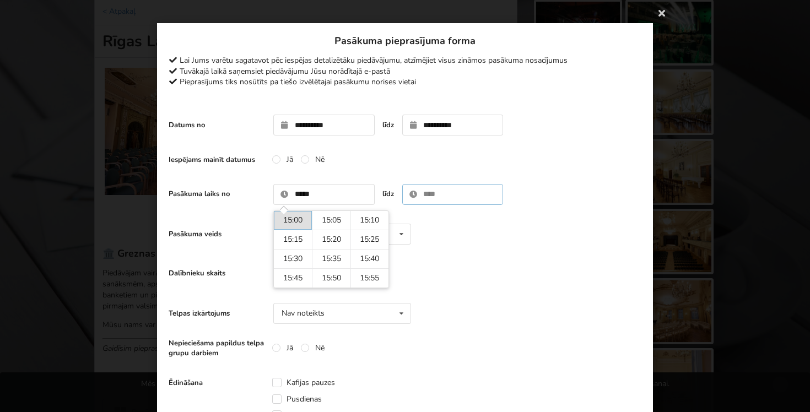
click at [432, 196] on input "text" at bounding box center [452, 194] width 101 height 21
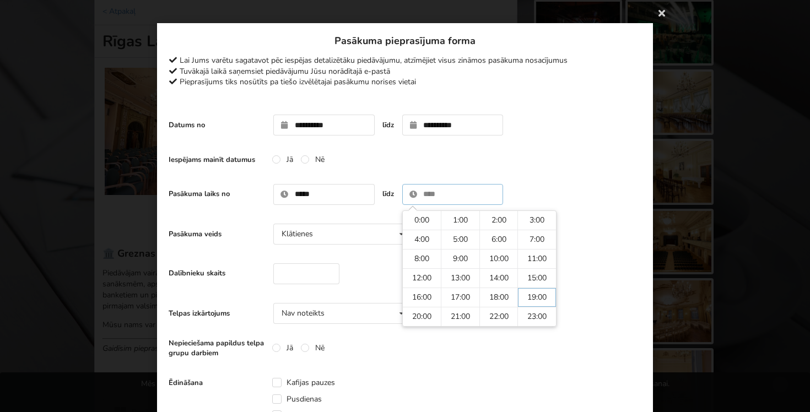
type input "*****"
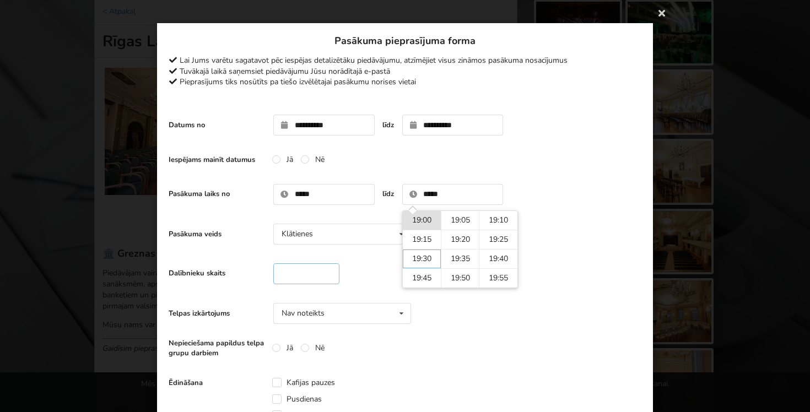
click at [314, 269] on input "number" at bounding box center [306, 274] width 66 height 21
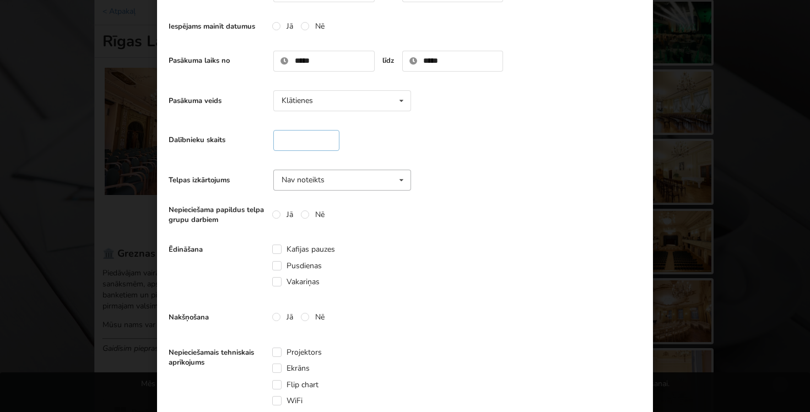
scroll to position [142, 0]
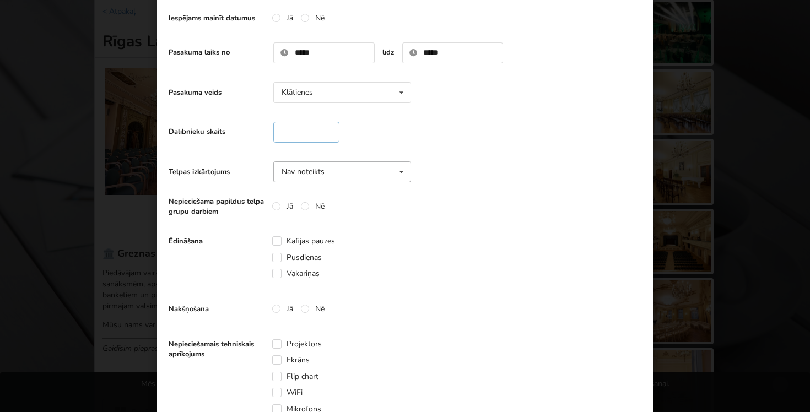
type input "***"
click at [401, 170] on icon at bounding box center [402, 172] width 16 height 20
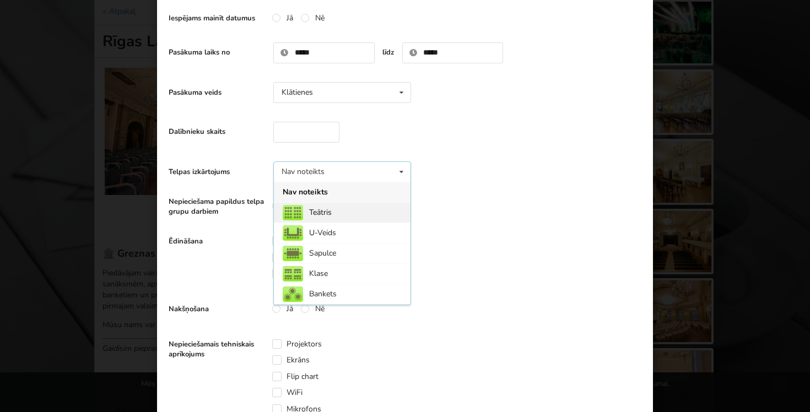
click at [368, 210] on div "Teātris" at bounding box center [342, 212] width 137 height 20
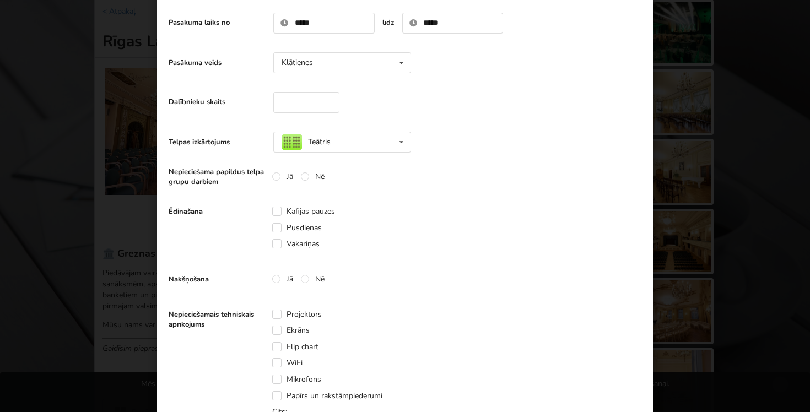
scroll to position [186, 0]
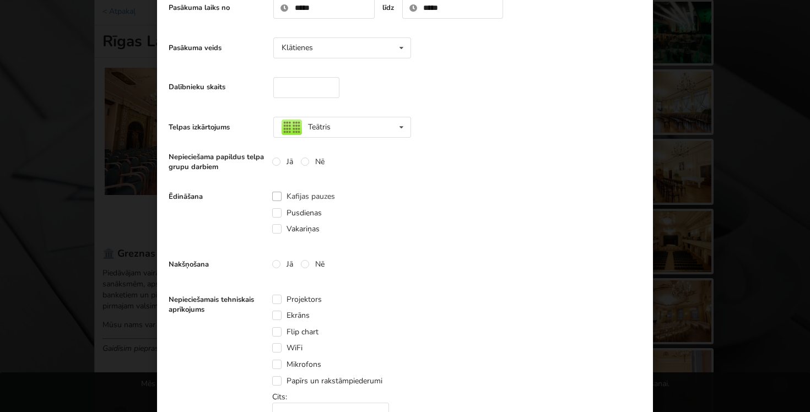
click at [278, 195] on label "Kafijas pauzes" at bounding box center [303, 196] width 63 height 9
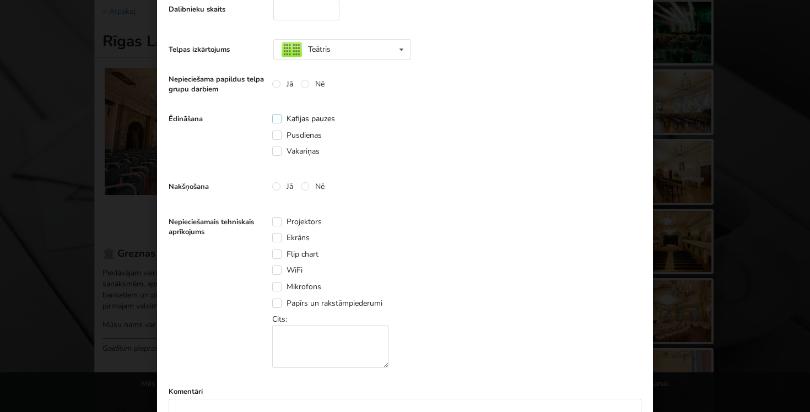
scroll to position [265, 0]
click at [308, 185] on label "Nē" at bounding box center [313, 185] width 24 height 9
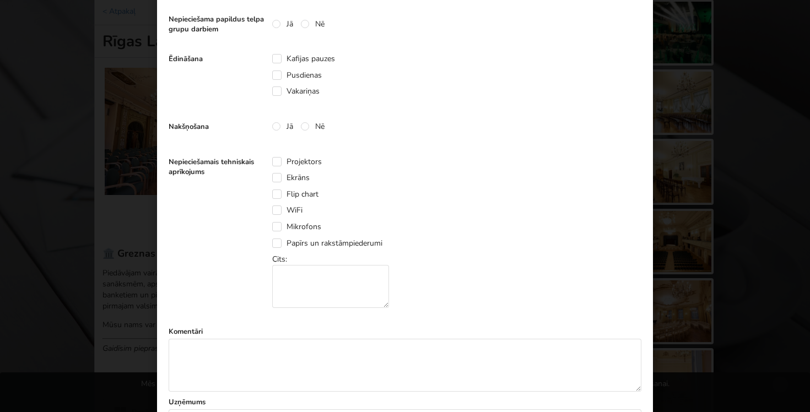
scroll to position [327, 0]
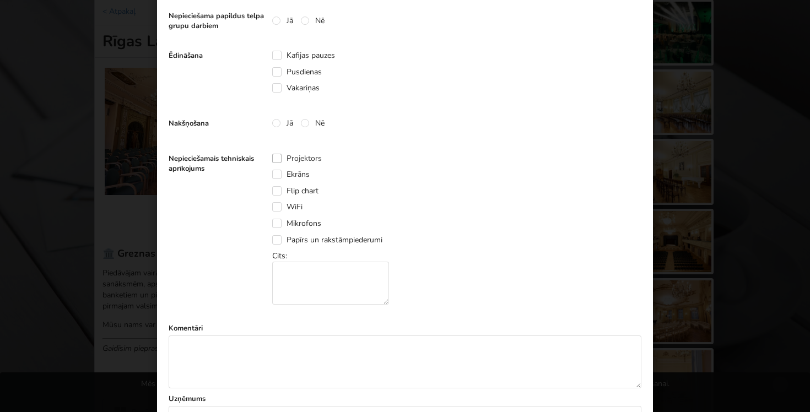
click at [276, 157] on label "Projektors" at bounding box center [297, 158] width 50 height 9
click at [277, 223] on label "Mikrofons" at bounding box center [296, 223] width 49 height 9
click at [273, 341] on textarea at bounding box center [405, 362] width 473 height 53
paste textarea "**********"
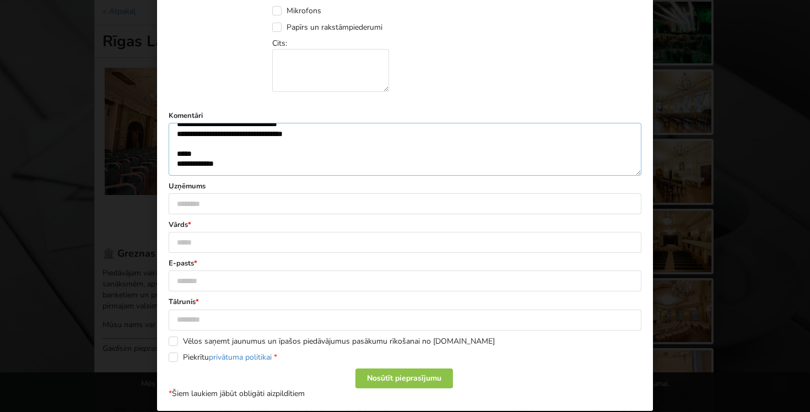
scroll to position [555, 0]
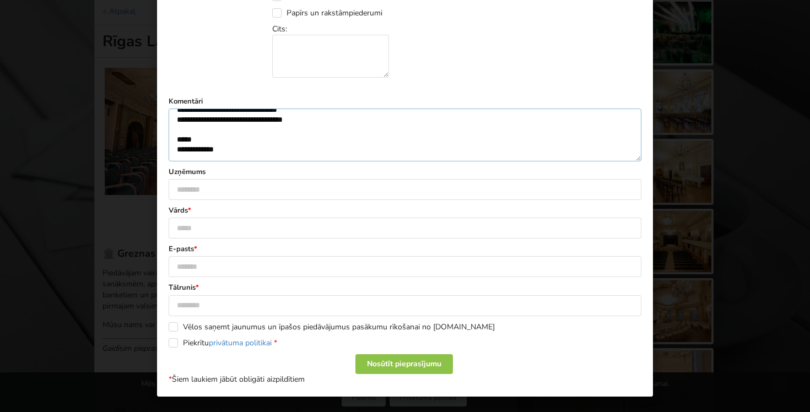
type textarea "**********"
click at [265, 229] on input "text" at bounding box center [405, 228] width 473 height 21
type input "**********"
type input "********"
click at [224, 268] on input "text" at bounding box center [405, 266] width 473 height 21
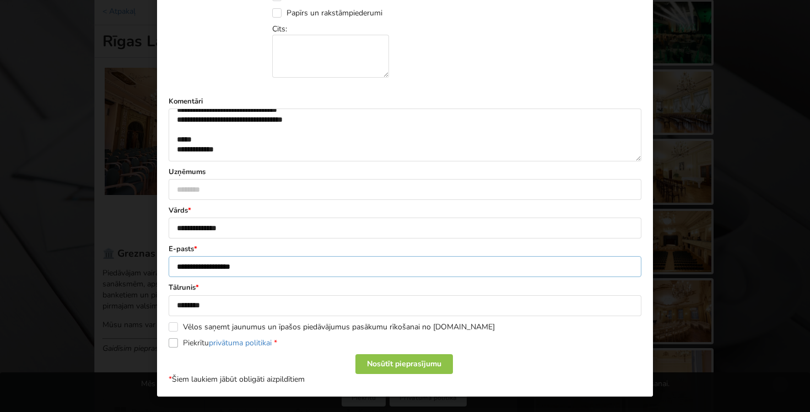
type input "**********"
click at [177, 344] on label "Piekrītu privātuma politikai *" at bounding box center [223, 342] width 109 height 9
click at [438, 366] on div "Nosūtīt pieprasījumu" at bounding box center [405, 364] width 98 height 20
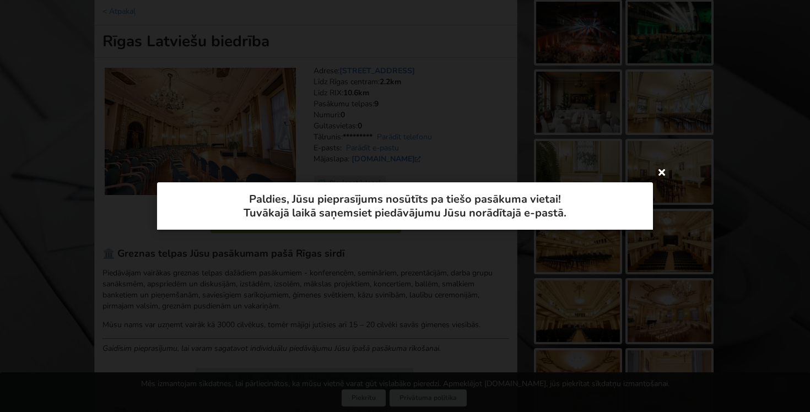
click at [664, 169] on icon at bounding box center [662, 172] width 18 height 18
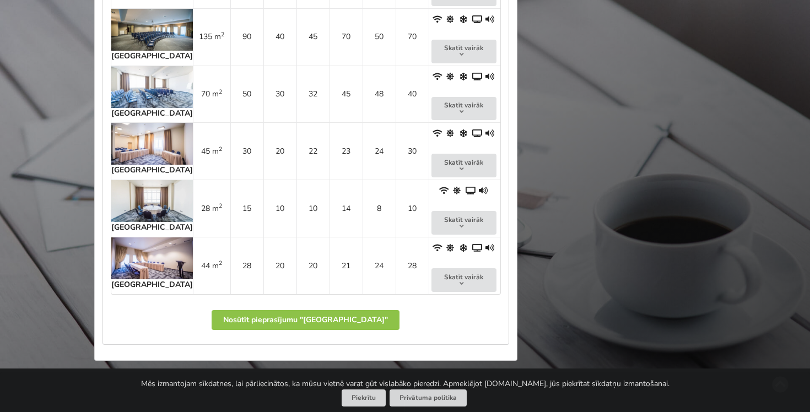
scroll to position [892, 0]
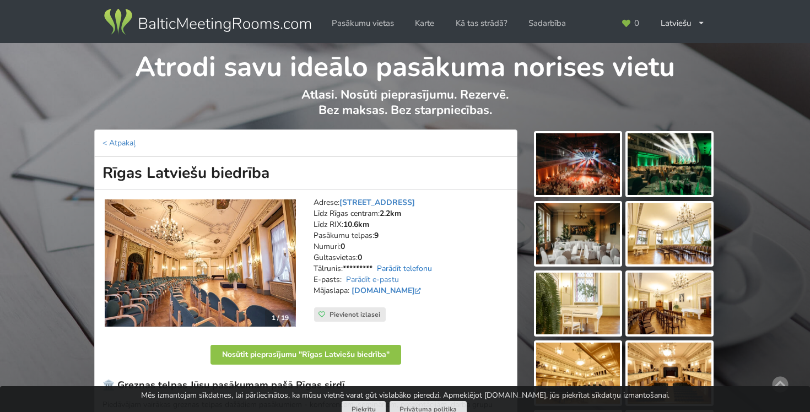
scroll to position [132, 0]
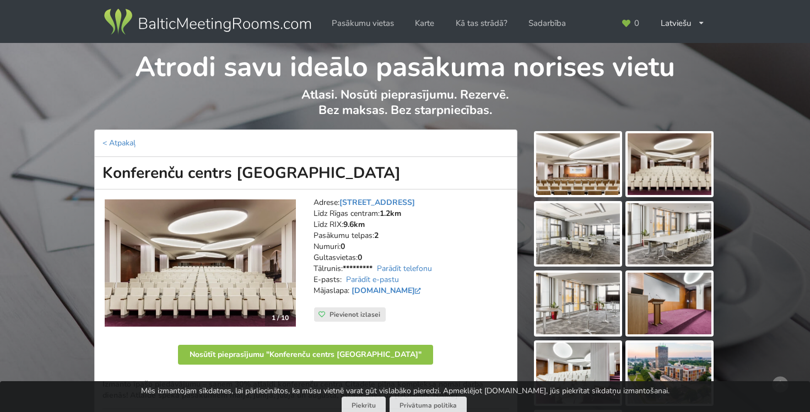
scroll to position [331, 0]
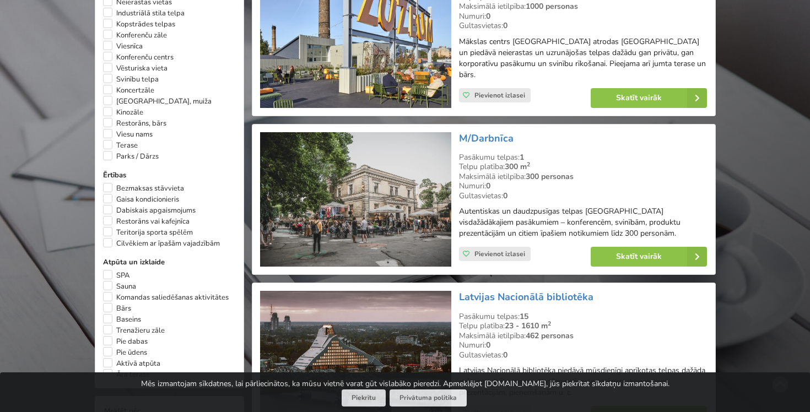
scroll to position [701, 0]
click at [496, 131] on link "M/Darbnīca" at bounding box center [486, 137] width 55 height 13
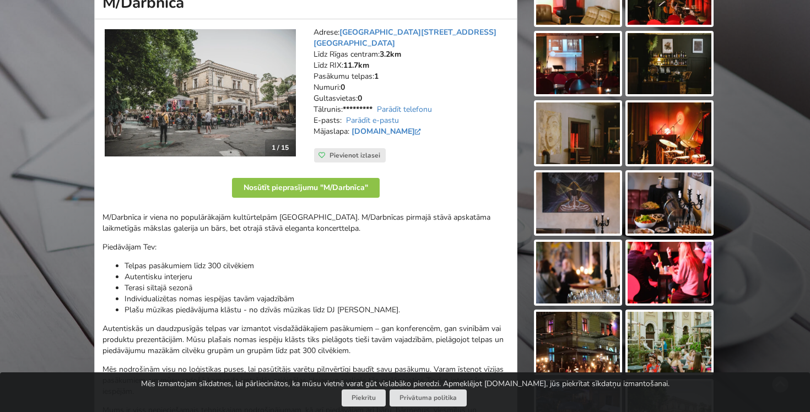
scroll to position [108, 0]
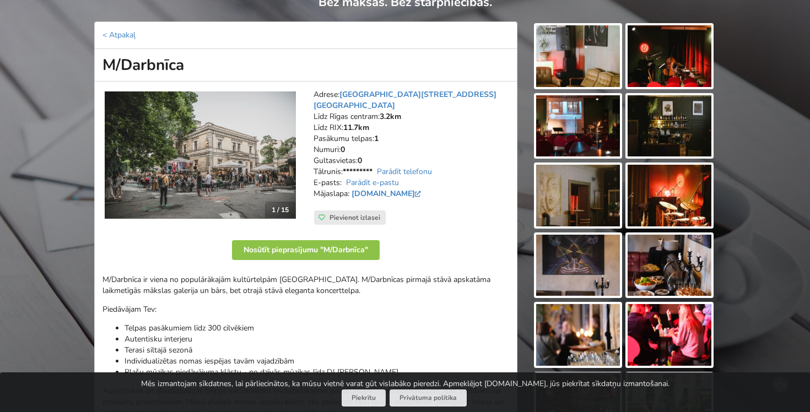
click at [587, 68] on img at bounding box center [578, 56] width 84 height 62
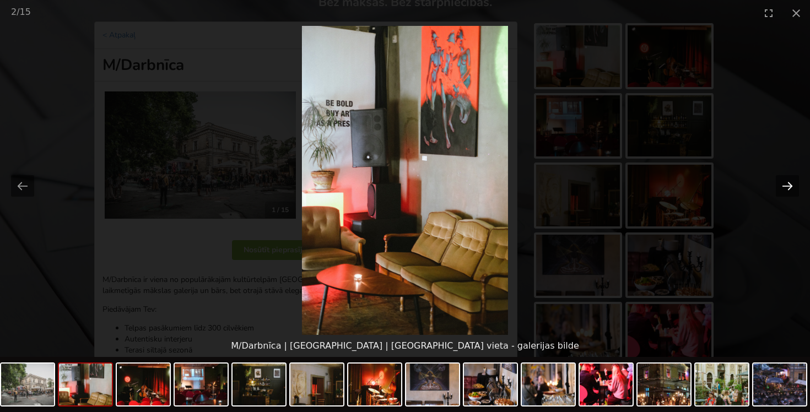
click at [785, 182] on button "Next slide" at bounding box center [787, 185] width 23 height 21
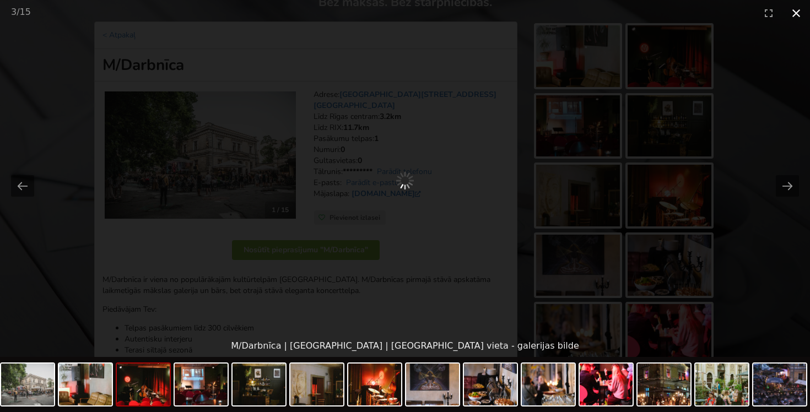
click at [792, 8] on button "Close gallery" at bounding box center [797, 13] width 28 height 26
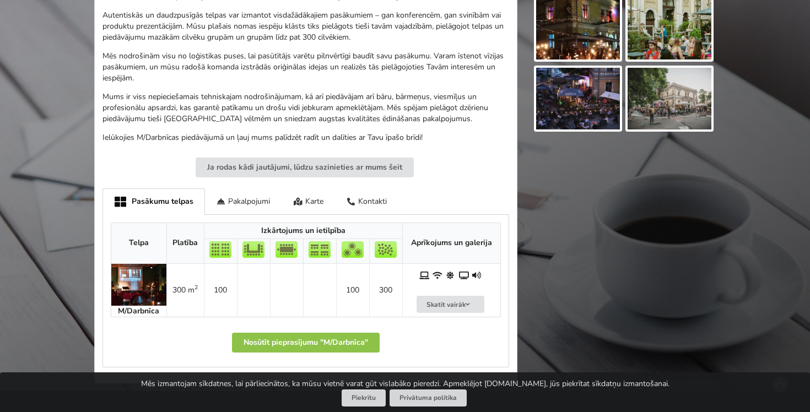
scroll to position [485, 0]
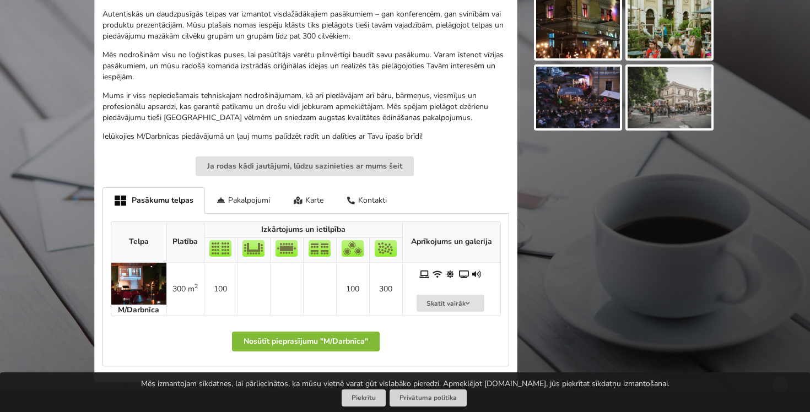
click at [319, 341] on button "Nosūtīt pieprasījumu "M/Darbnīca"" at bounding box center [306, 342] width 148 height 20
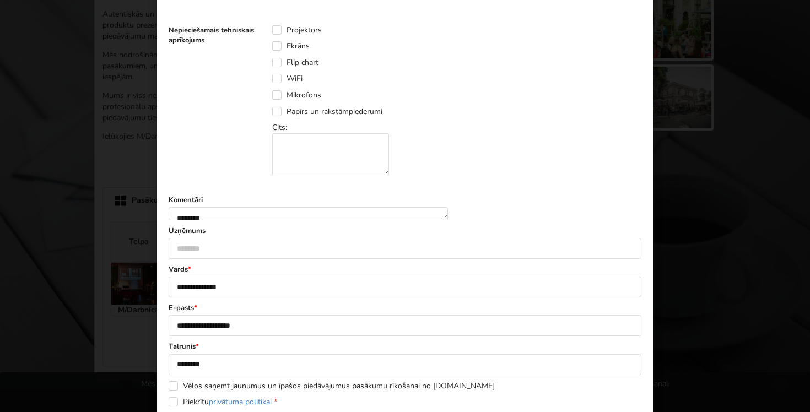
scroll to position [581, 0]
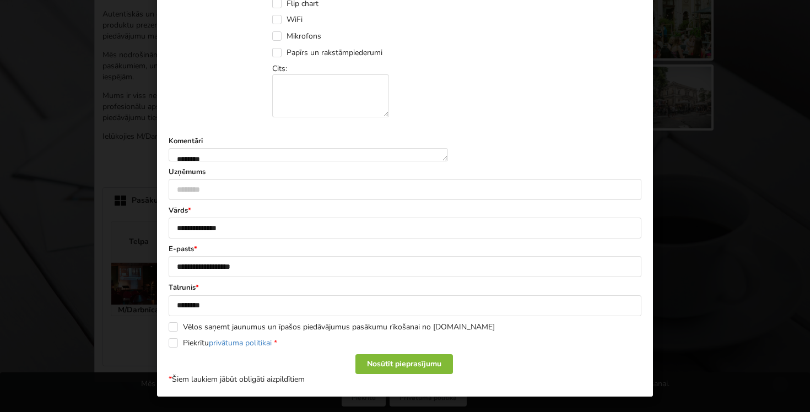
click at [410, 364] on div "Nosūtīt pieprasījumu" at bounding box center [405, 364] width 98 height 20
click at [170, 346] on label "Piekrītu privātuma politikai *" at bounding box center [223, 342] width 109 height 9
click at [419, 367] on div "Nosūtīt pieprasījumu" at bounding box center [405, 364] width 98 height 20
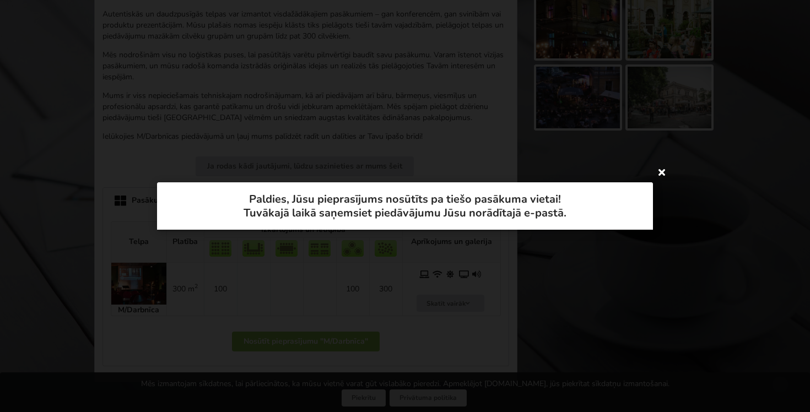
click at [663, 174] on icon at bounding box center [662, 172] width 18 height 18
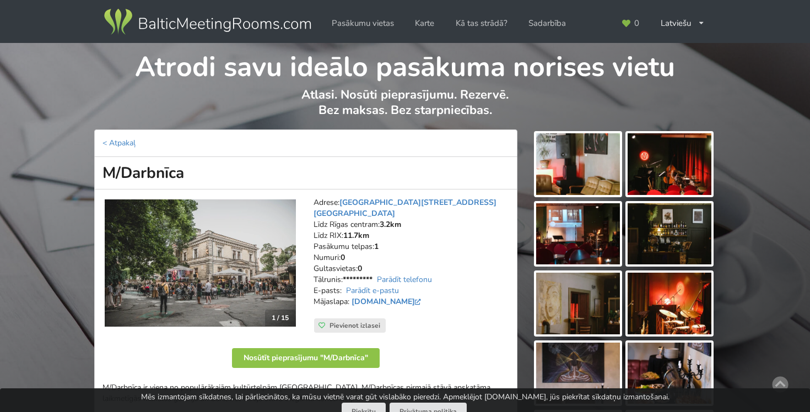
scroll to position [485, 0]
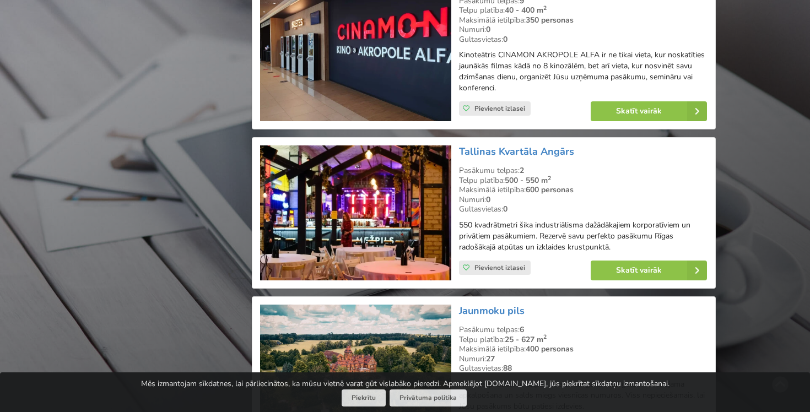
scroll to position [1843, 0]
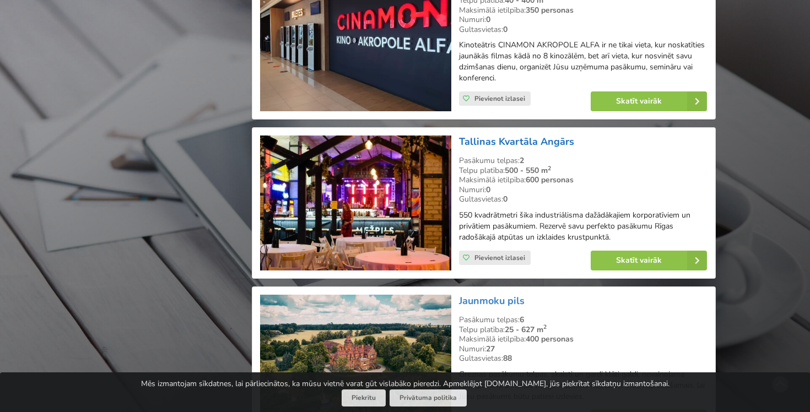
click at [529, 135] on link "Tallinas Kvartāla Angārs" at bounding box center [516, 141] width 115 height 13
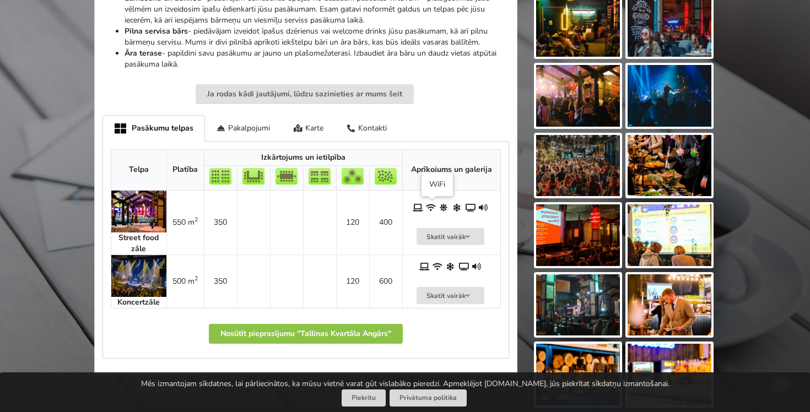
scroll to position [487, 0]
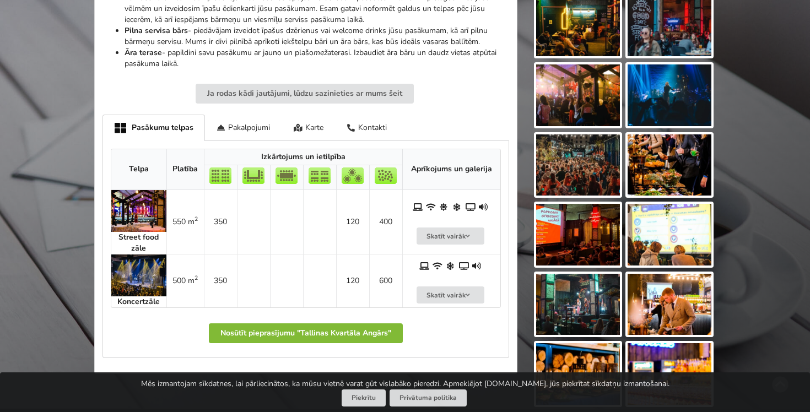
click at [348, 336] on button "Nosūtīt pieprasījumu "Tallinas Kvartāla Angārs"" at bounding box center [306, 334] width 194 height 20
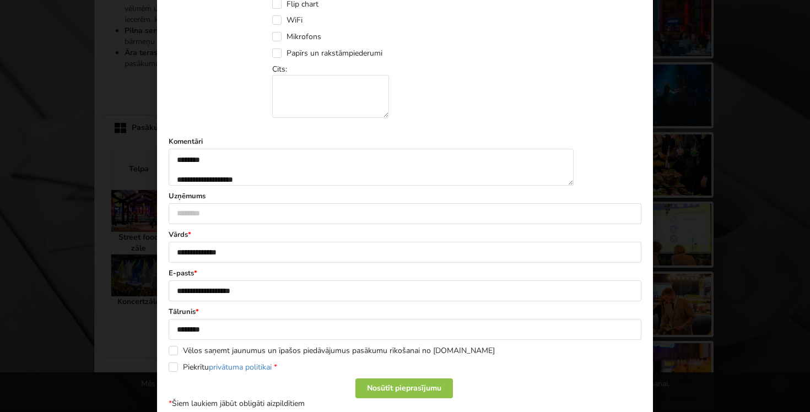
scroll to position [581, 0]
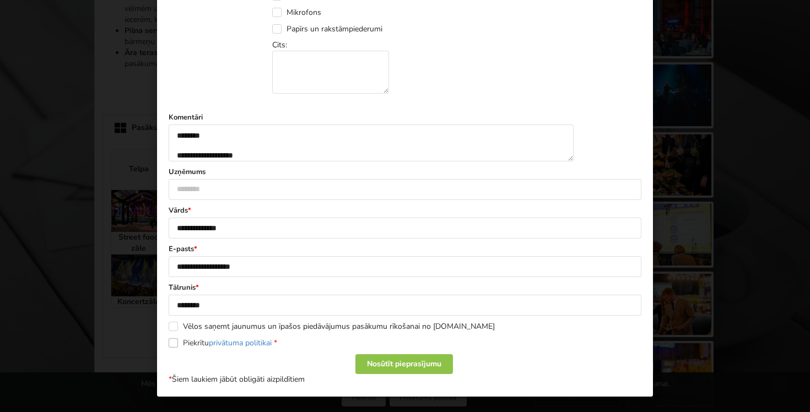
click at [169, 341] on label "Piekrītu privātuma politikai *" at bounding box center [223, 342] width 109 height 9
click at [445, 365] on div "Nosūtīt pieprasījumu" at bounding box center [405, 364] width 98 height 20
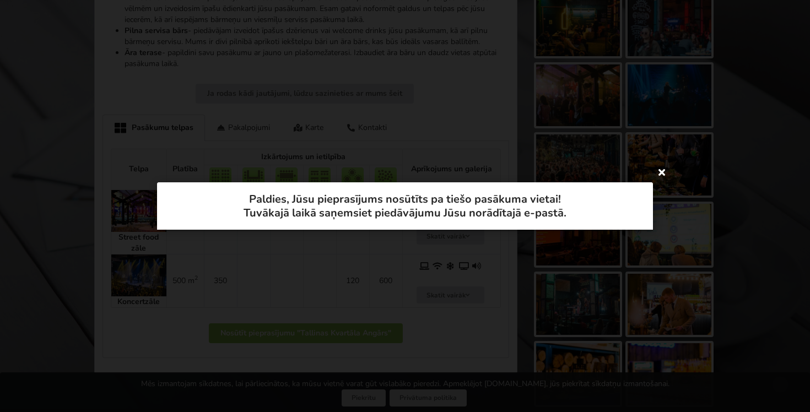
click at [664, 173] on icon at bounding box center [662, 172] width 18 height 18
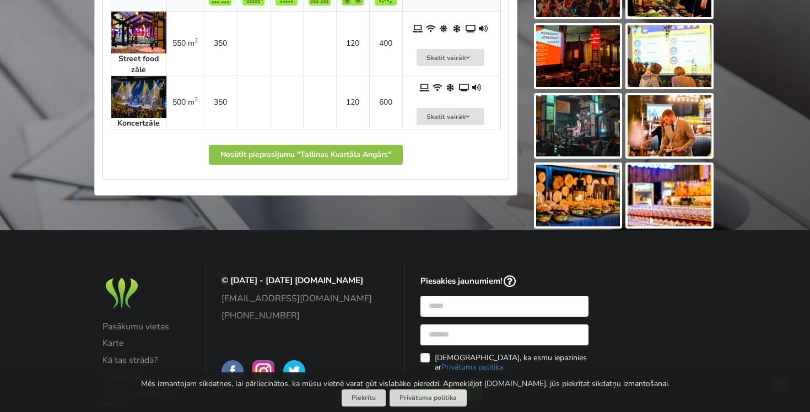
scroll to position [671, 0]
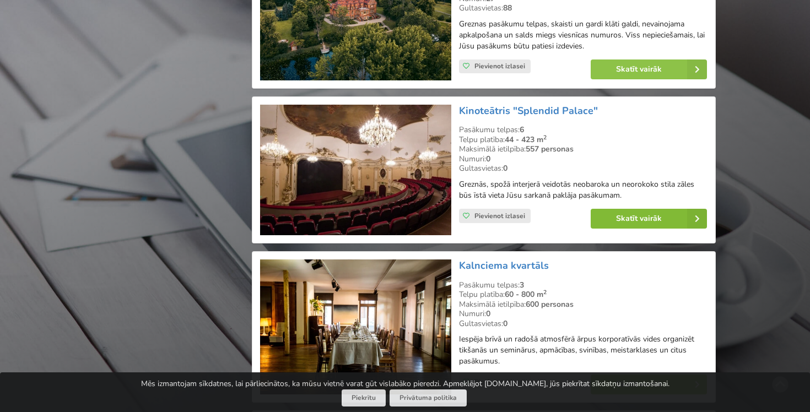
scroll to position [2185, 0]
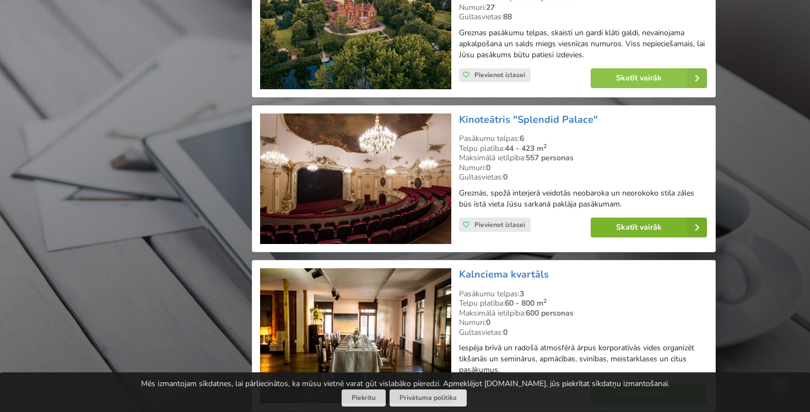
click at [669, 218] on link "Skatīt vairāk" at bounding box center [649, 228] width 116 height 20
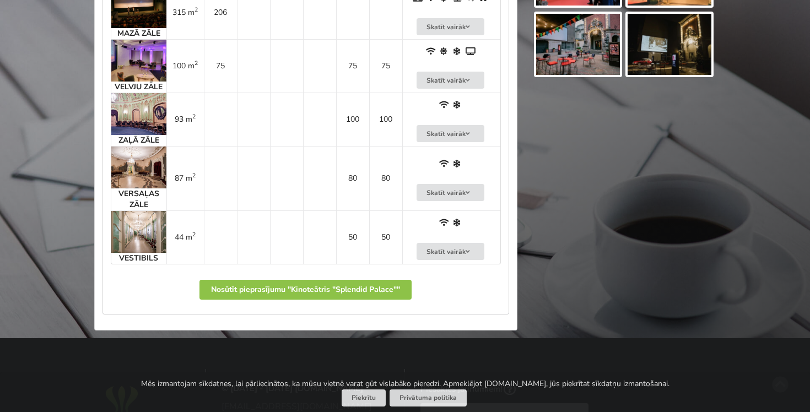
scroll to position [757, 0]
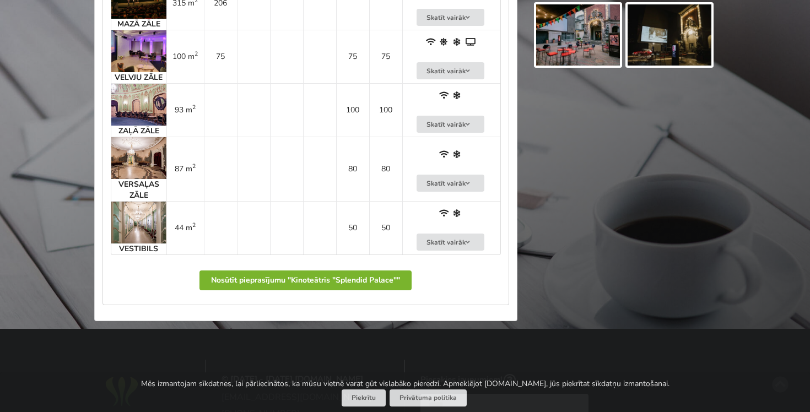
click at [368, 281] on button "Nosūtīt pieprasījumu "Kinoteātris "Splendid Palace""" at bounding box center [306, 281] width 212 height 20
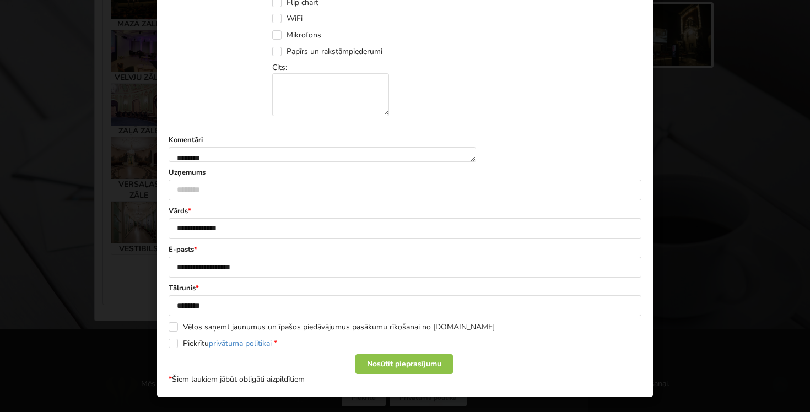
scroll to position [581, 0]
click at [179, 343] on label "Piekrītu privātuma politikai *" at bounding box center [223, 343] width 109 height 9
click at [426, 359] on div "Nosūtīt pieprasījumu" at bounding box center [405, 364] width 98 height 20
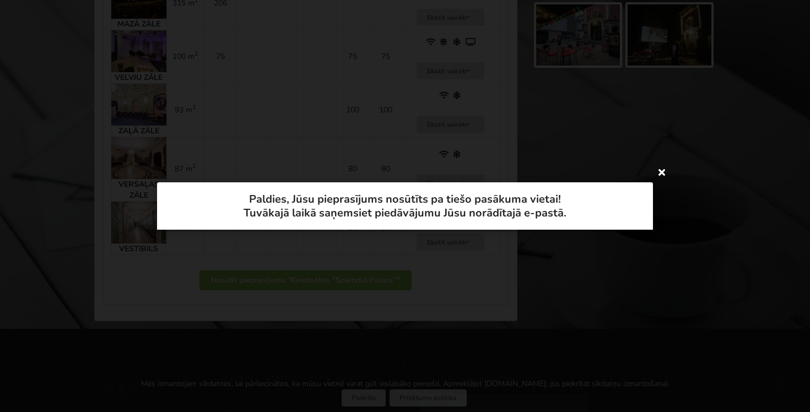
click at [663, 173] on icon at bounding box center [662, 172] width 18 height 18
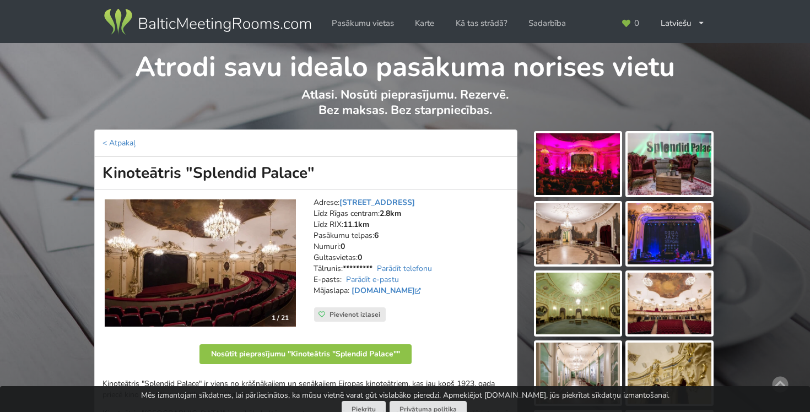
scroll to position [757, 0]
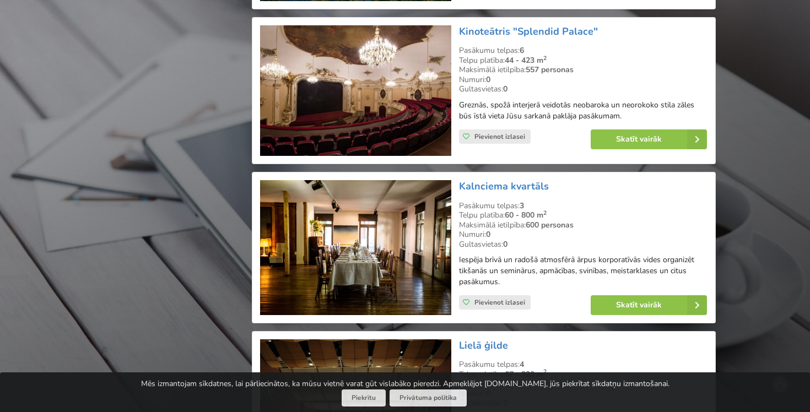
scroll to position [2324, 0]
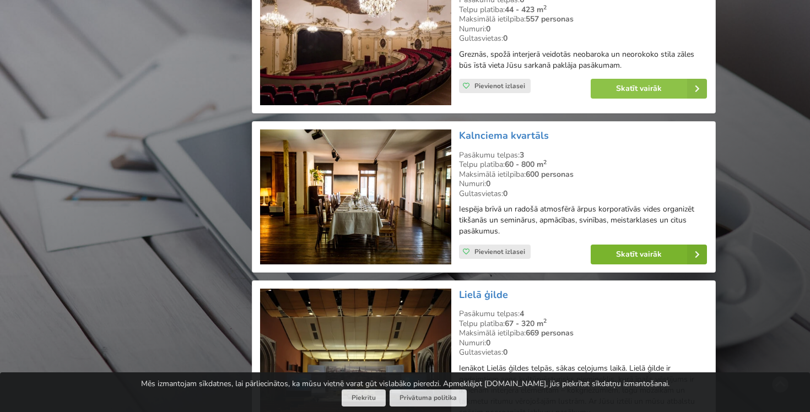
click at [644, 245] on link "Skatīt vairāk" at bounding box center [649, 255] width 116 height 20
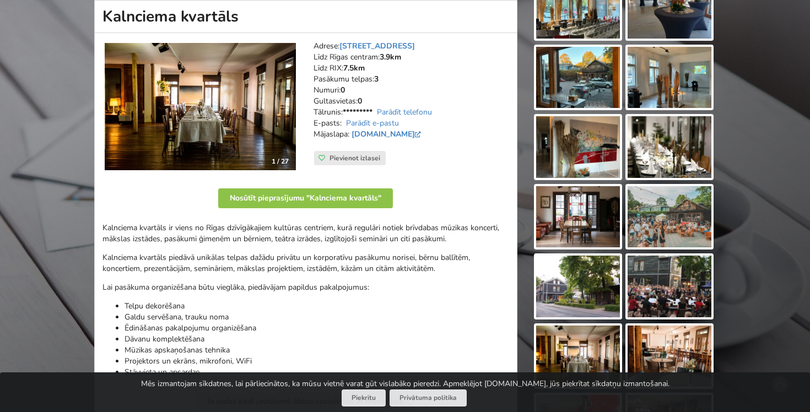
scroll to position [158, 0]
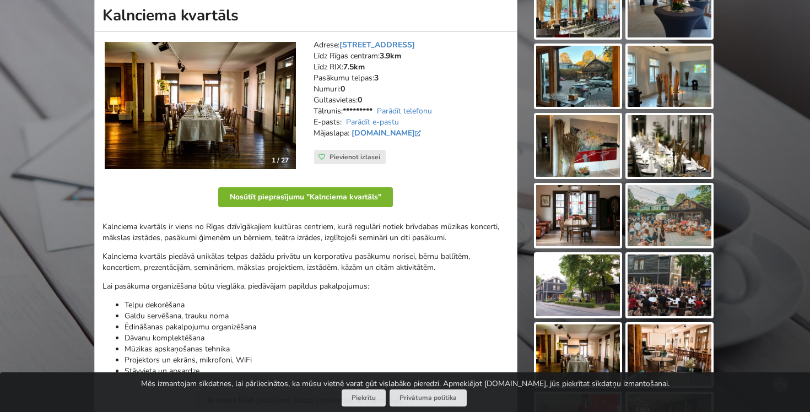
click at [338, 193] on button "Nosūtīt pieprasījumu "Kalnciema kvartāls"" at bounding box center [305, 197] width 175 height 20
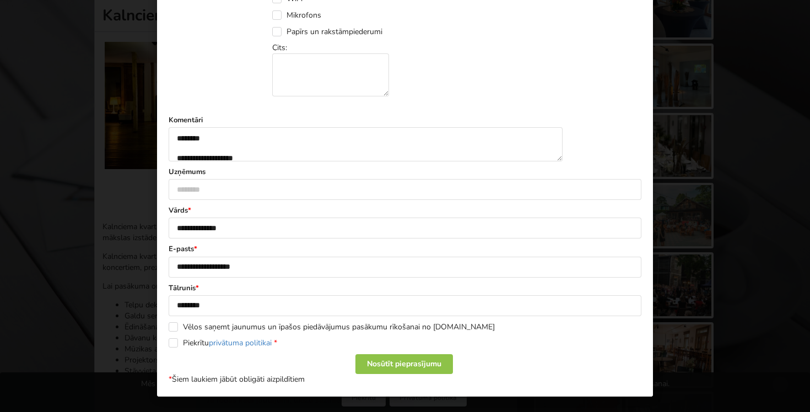
scroll to position [581, 0]
click at [404, 370] on div "Nosūtīt pieprasījumu" at bounding box center [405, 364] width 98 height 20
click at [173, 347] on label "Piekrītu privātuma politikai *" at bounding box center [223, 342] width 109 height 9
click at [400, 367] on div "Nosūtīt pieprasījumu" at bounding box center [405, 364] width 98 height 20
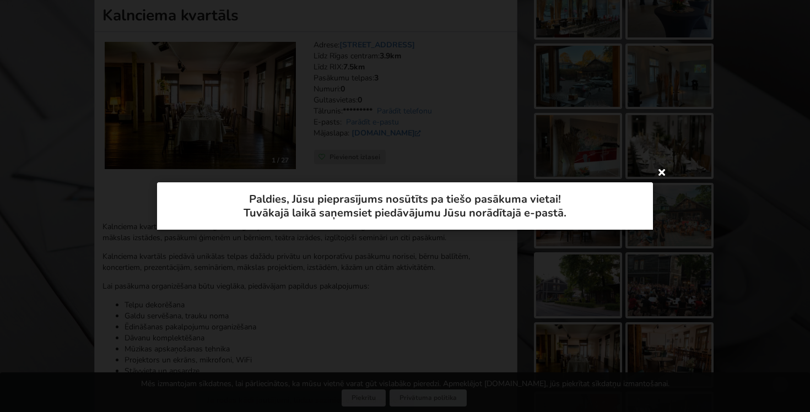
click at [665, 173] on icon at bounding box center [662, 172] width 18 height 18
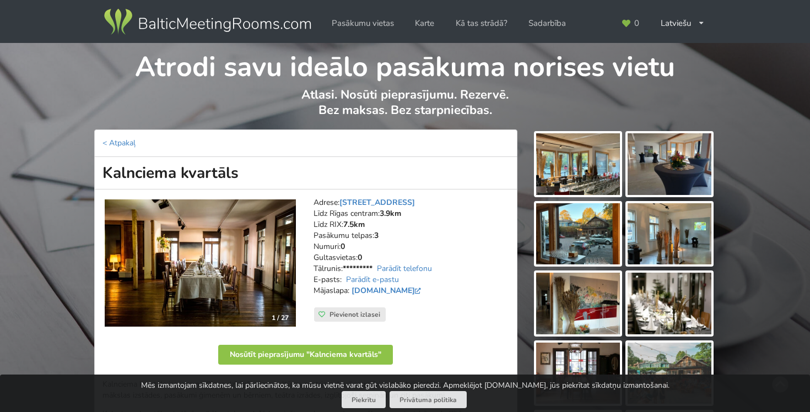
scroll to position [152, 0]
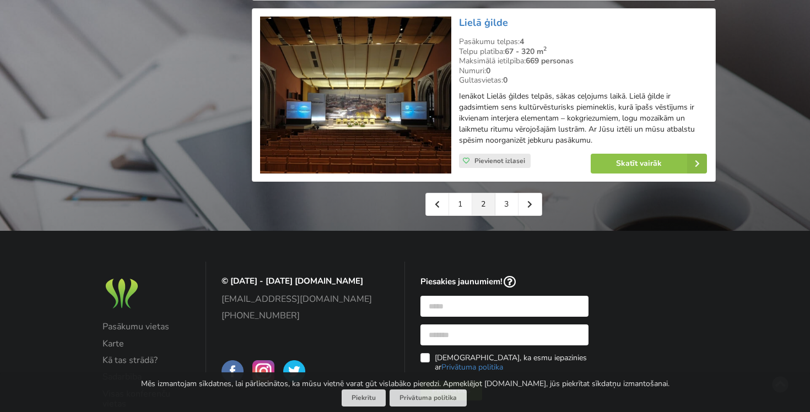
scroll to position [2636, 0]
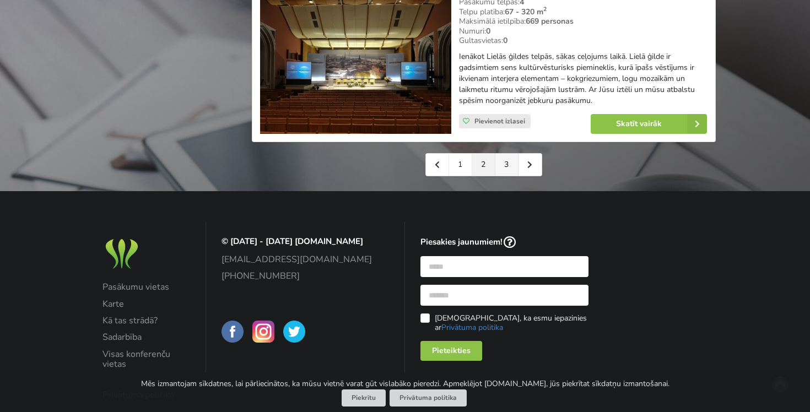
click at [508, 154] on link "3" at bounding box center [507, 165] width 23 height 22
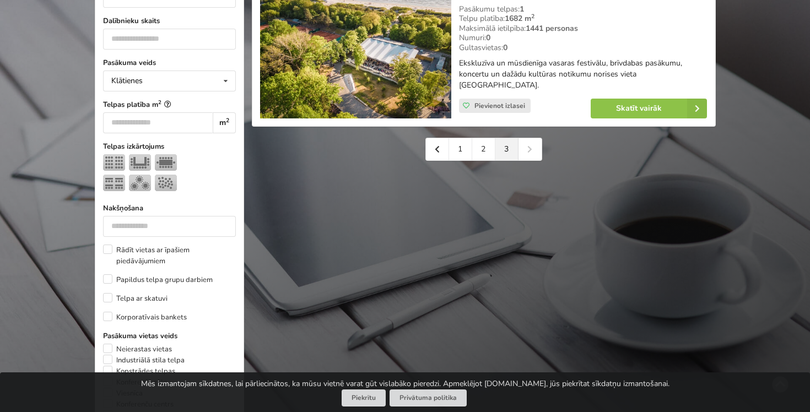
scroll to position [257, 0]
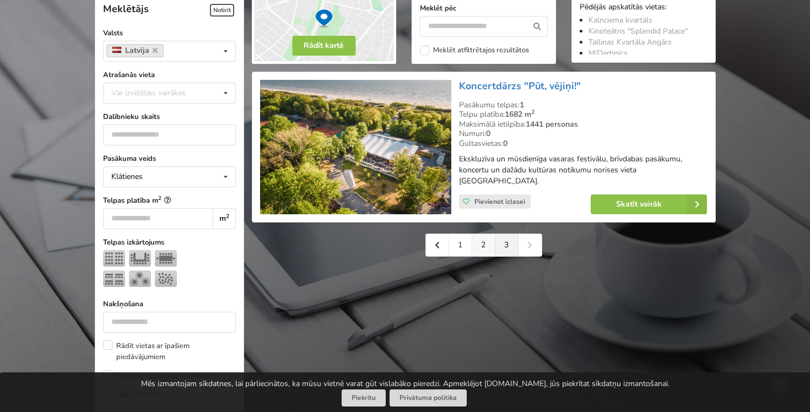
click at [485, 248] on link "2" at bounding box center [483, 245] width 23 height 22
